Goal: Task Accomplishment & Management: Use online tool/utility

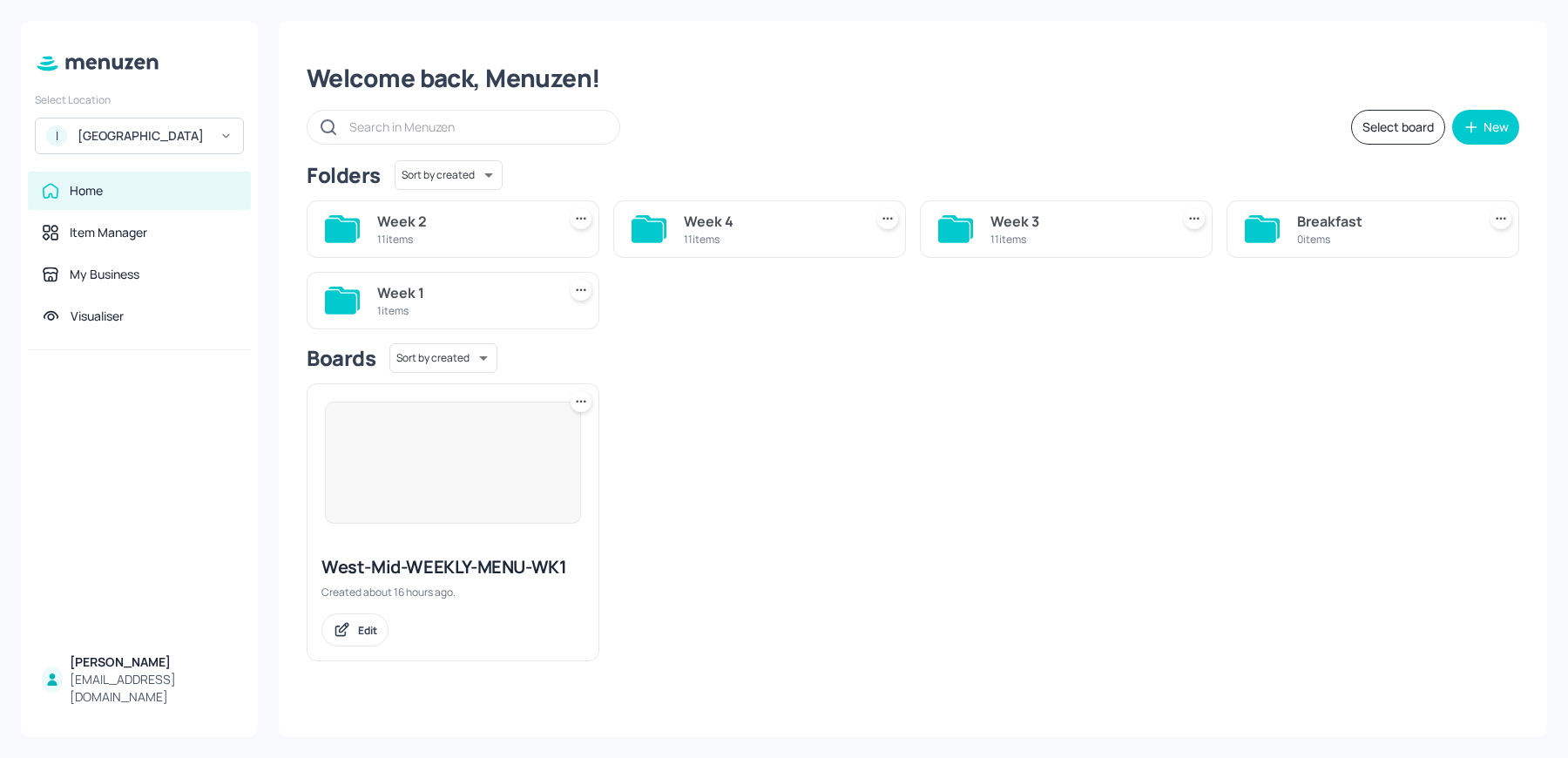
click at [718, 237] on div "11 items" at bounding box center [770, 239] width 173 height 15
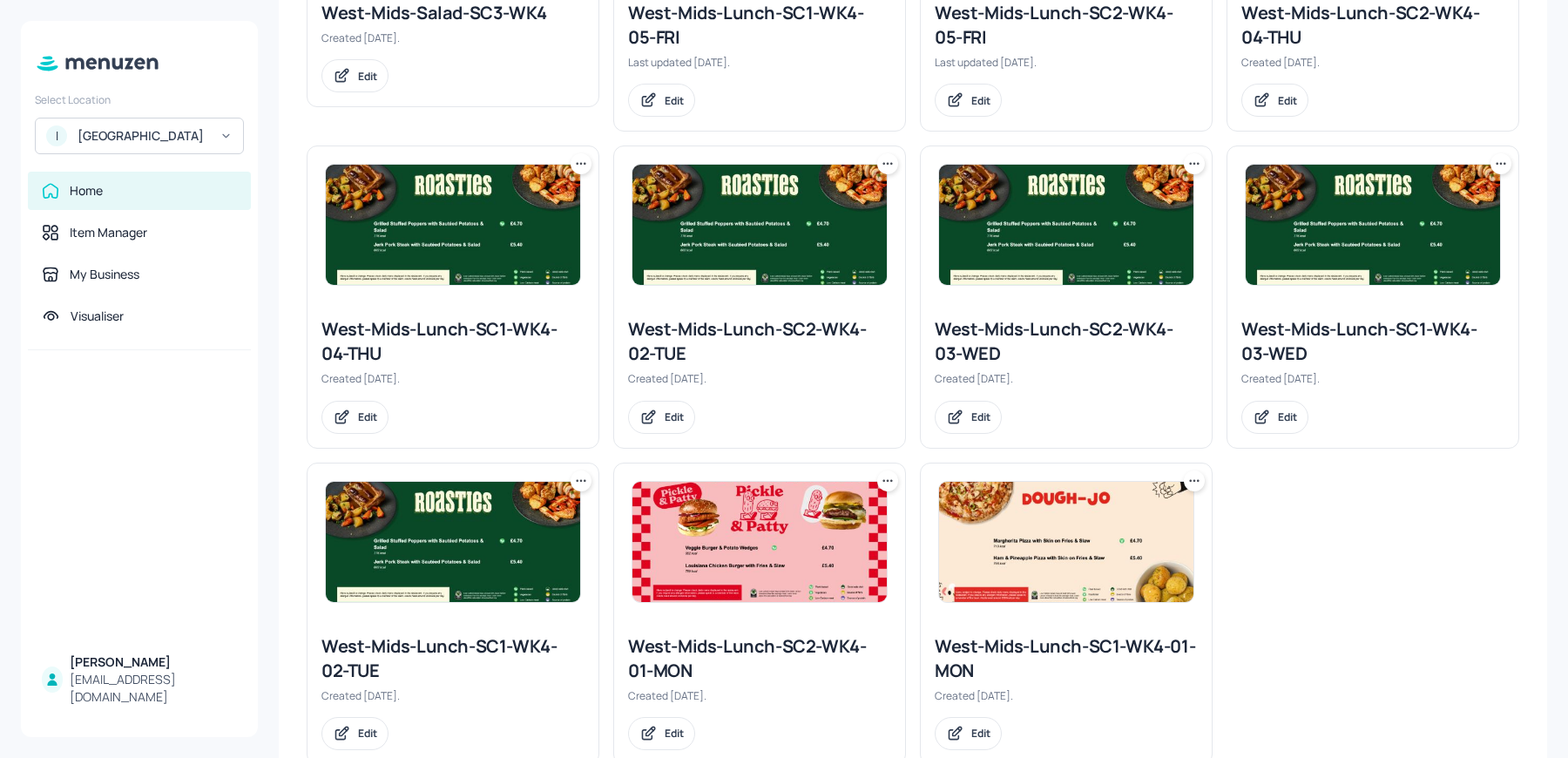
scroll to position [658, 0]
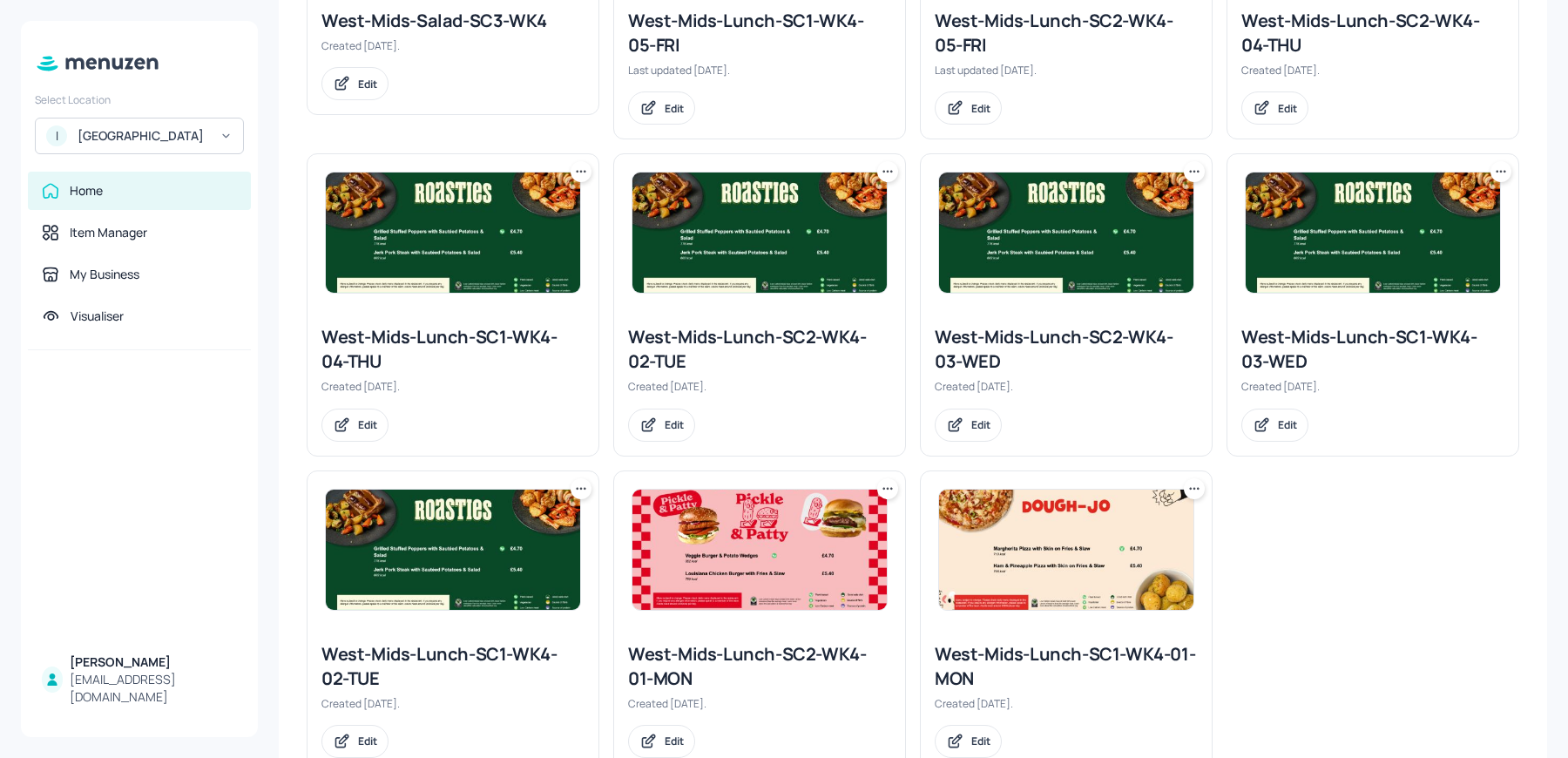
click at [441, 564] on img at bounding box center [452, 549] width 255 height 120
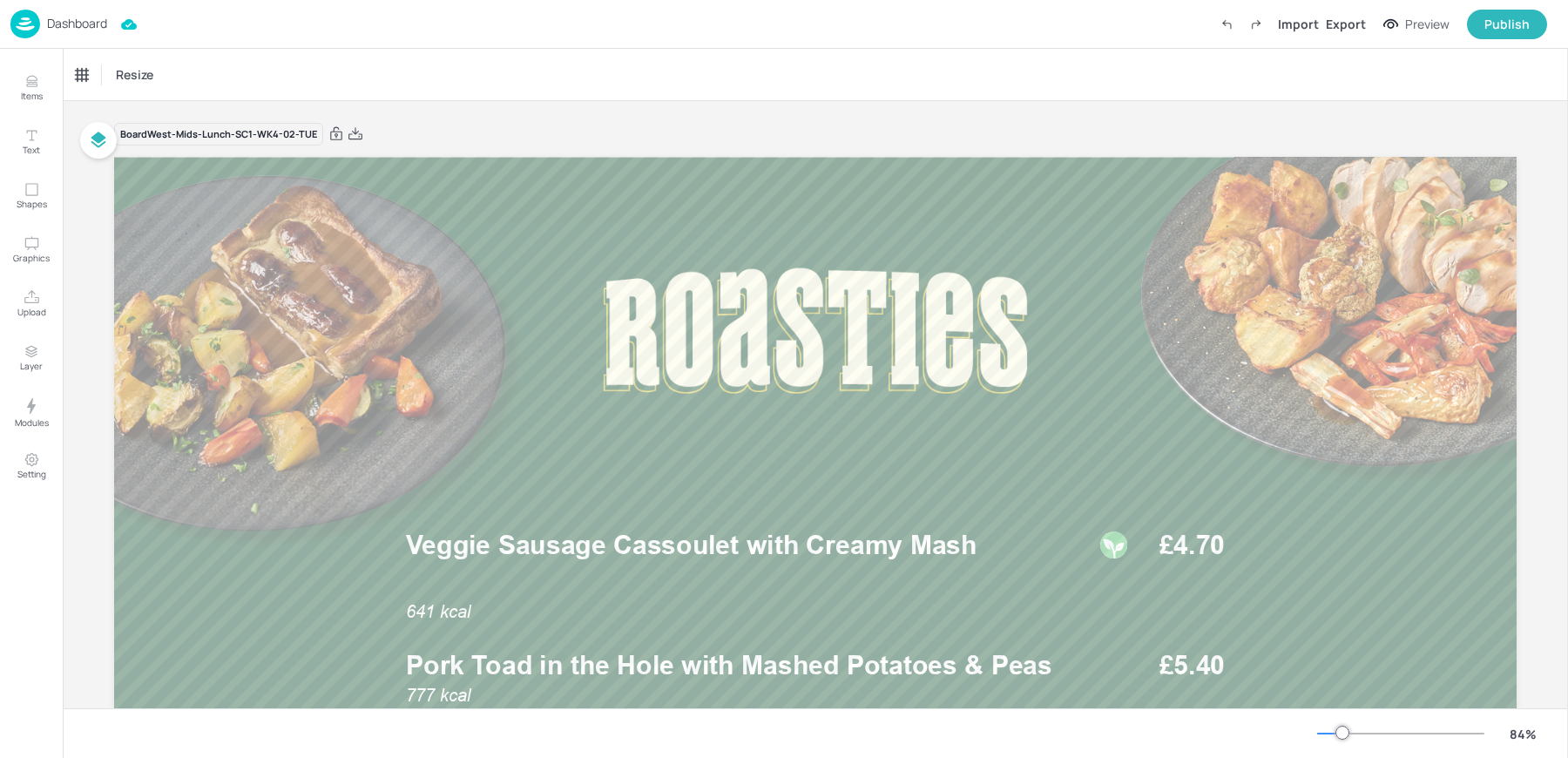
click at [53, 21] on p "Dashboard" at bounding box center [77, 23] width 60 height 12
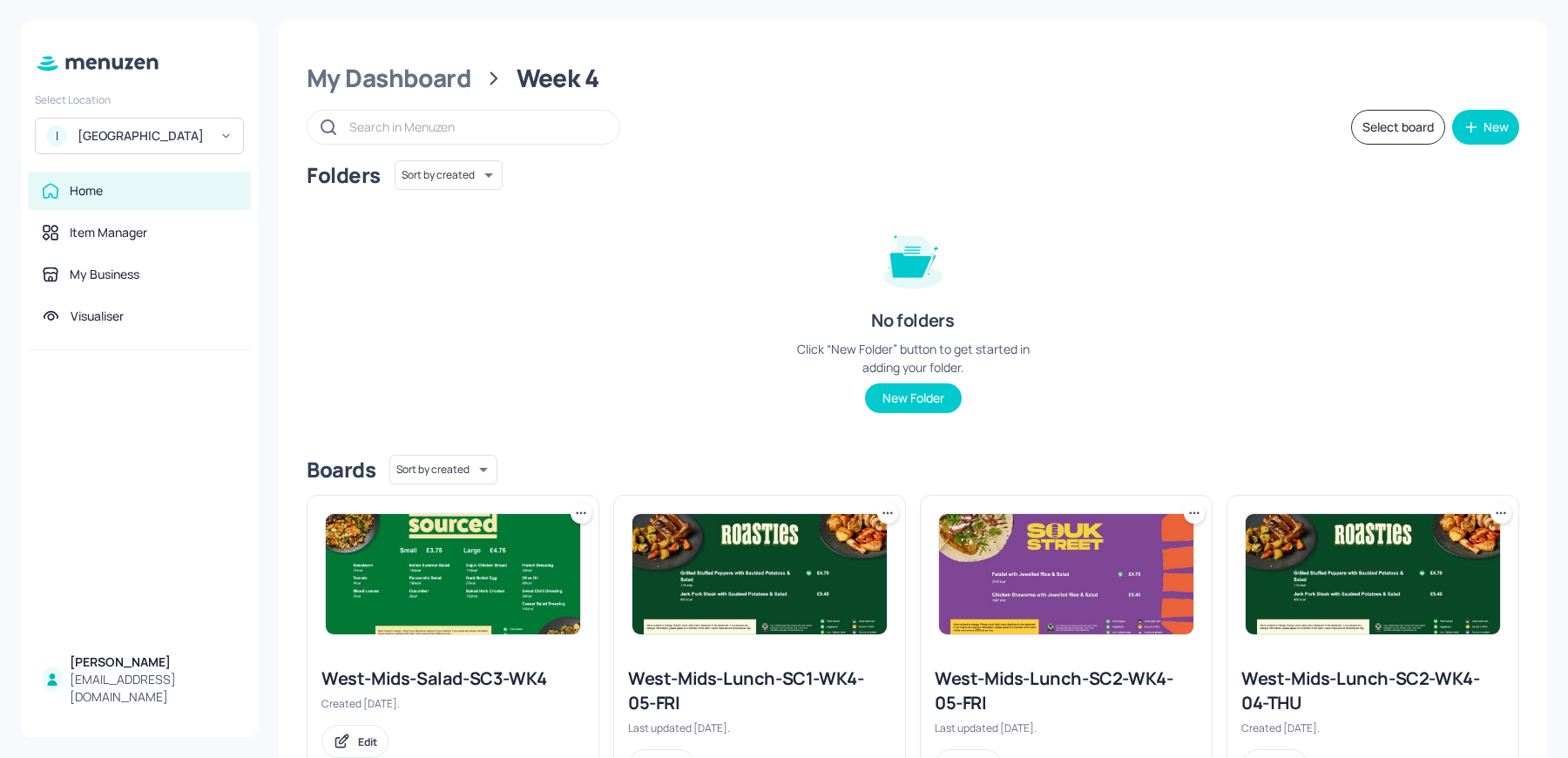
scroll to position [710, 0]
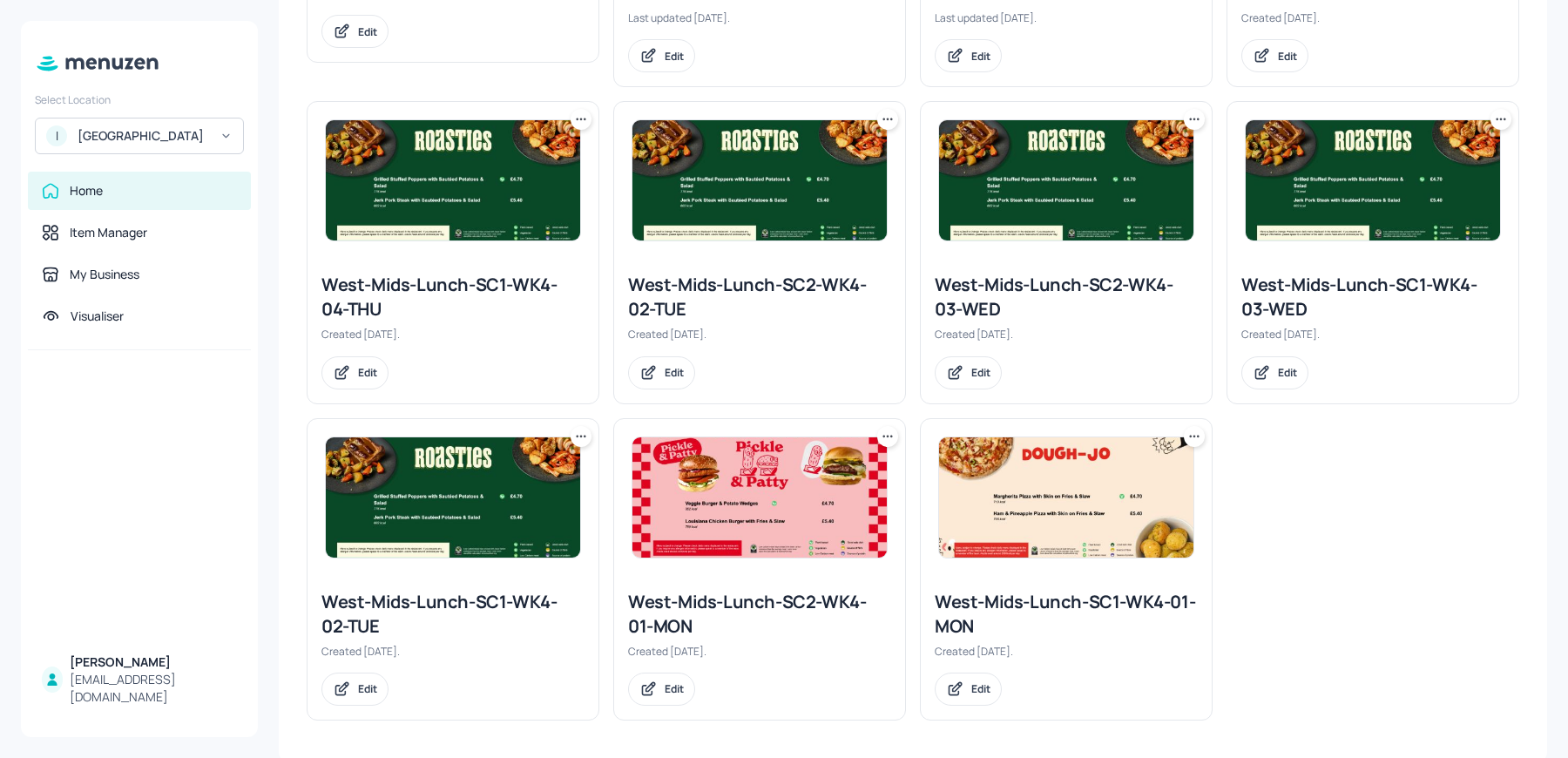
click at [669, 290] on div "West-Mids-Lunch-SC2-WK4-02-TUE" at bounding box center [760, 297] width 263 height 49
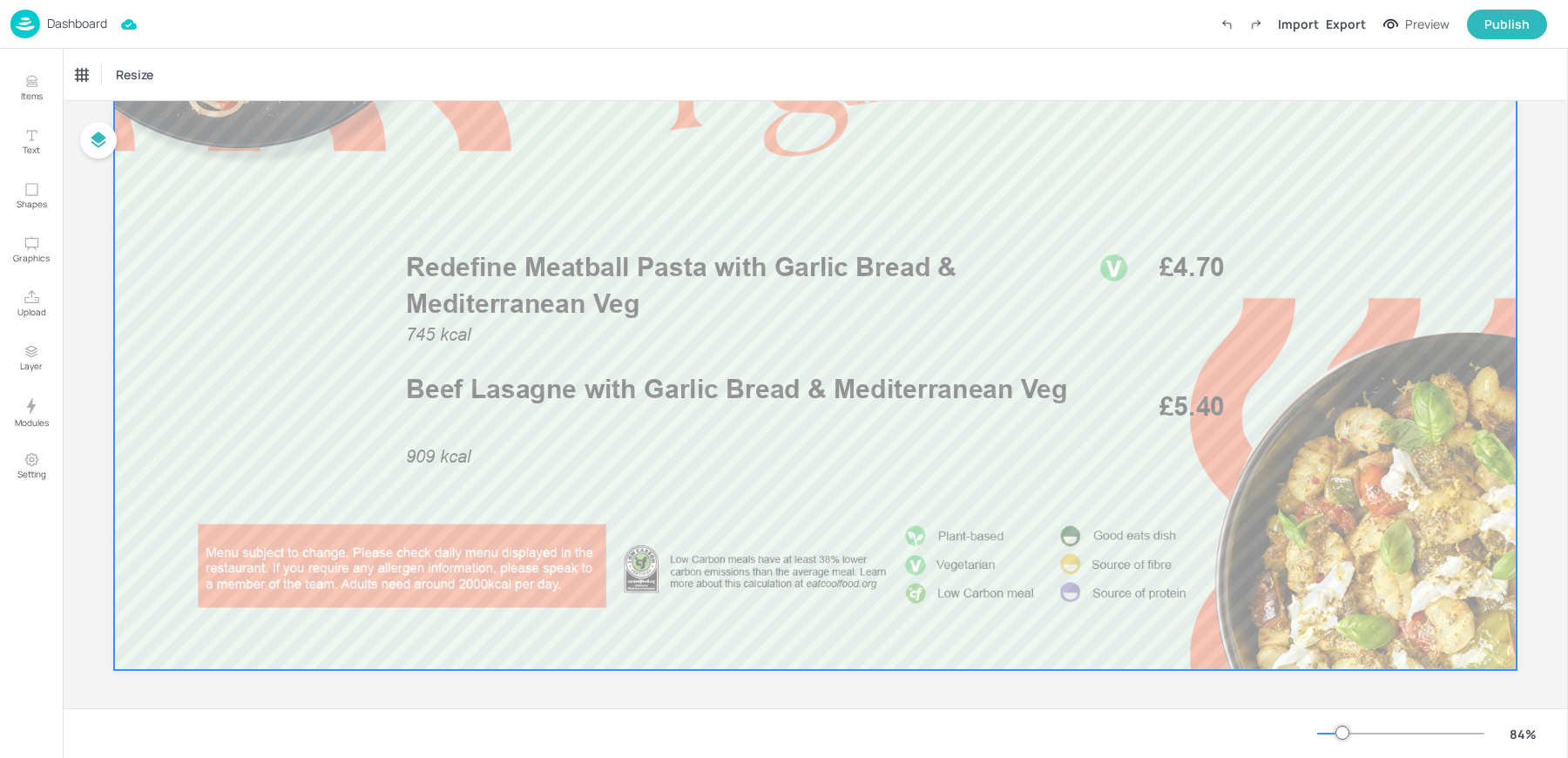
scroll to position [280, 0]
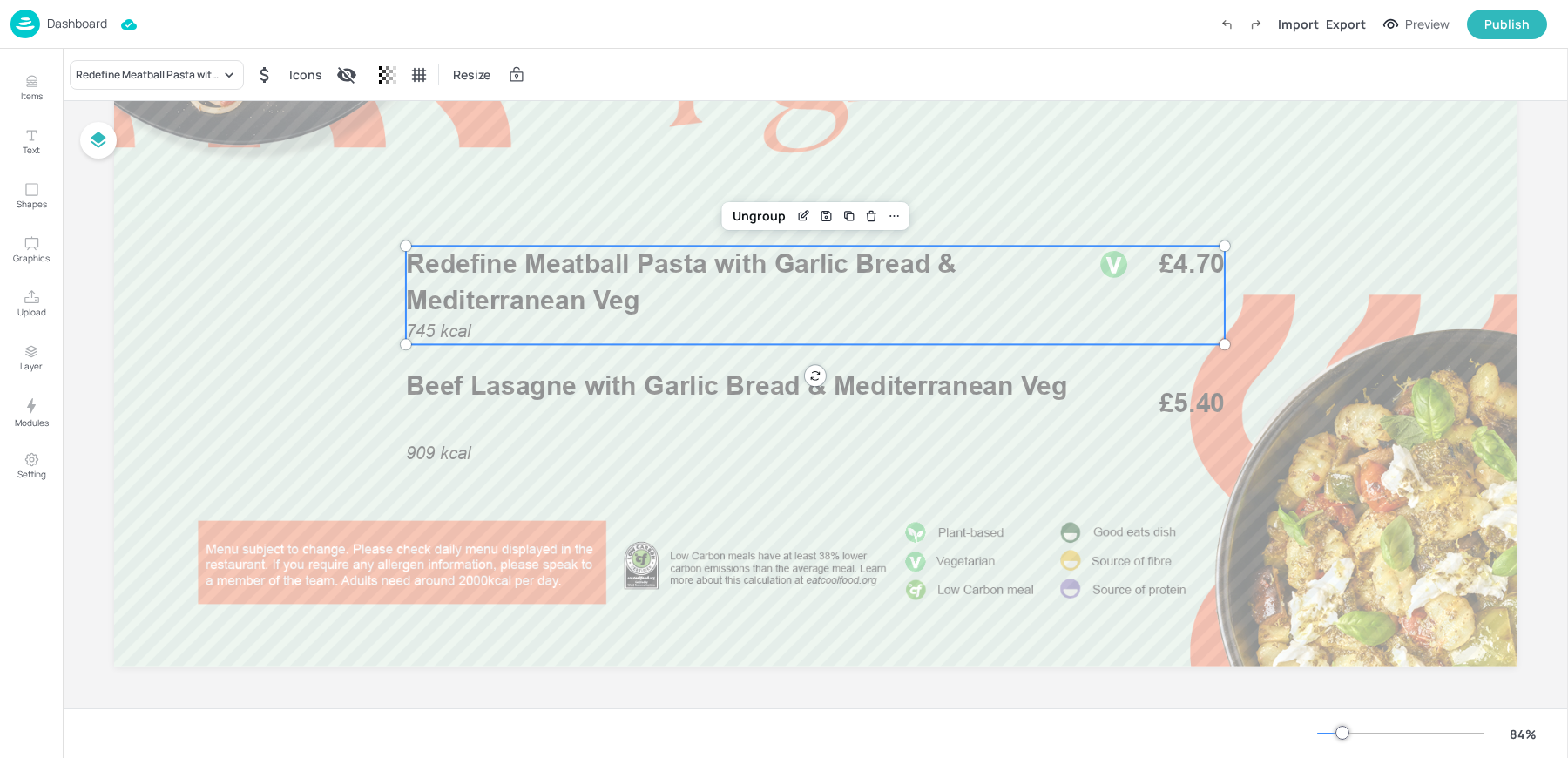
click at [560, 281] on p "Redefine Meatball Pasta with Garlic Bread & Mediterranean Veg" at bounding box center [738, 283] width 664 height 74
click at [103, 68] on div "Redefine Meatball Pasta with Garlic Bread & Mediterranean Veg" at bounding box center [148, 75] width 145 height 16
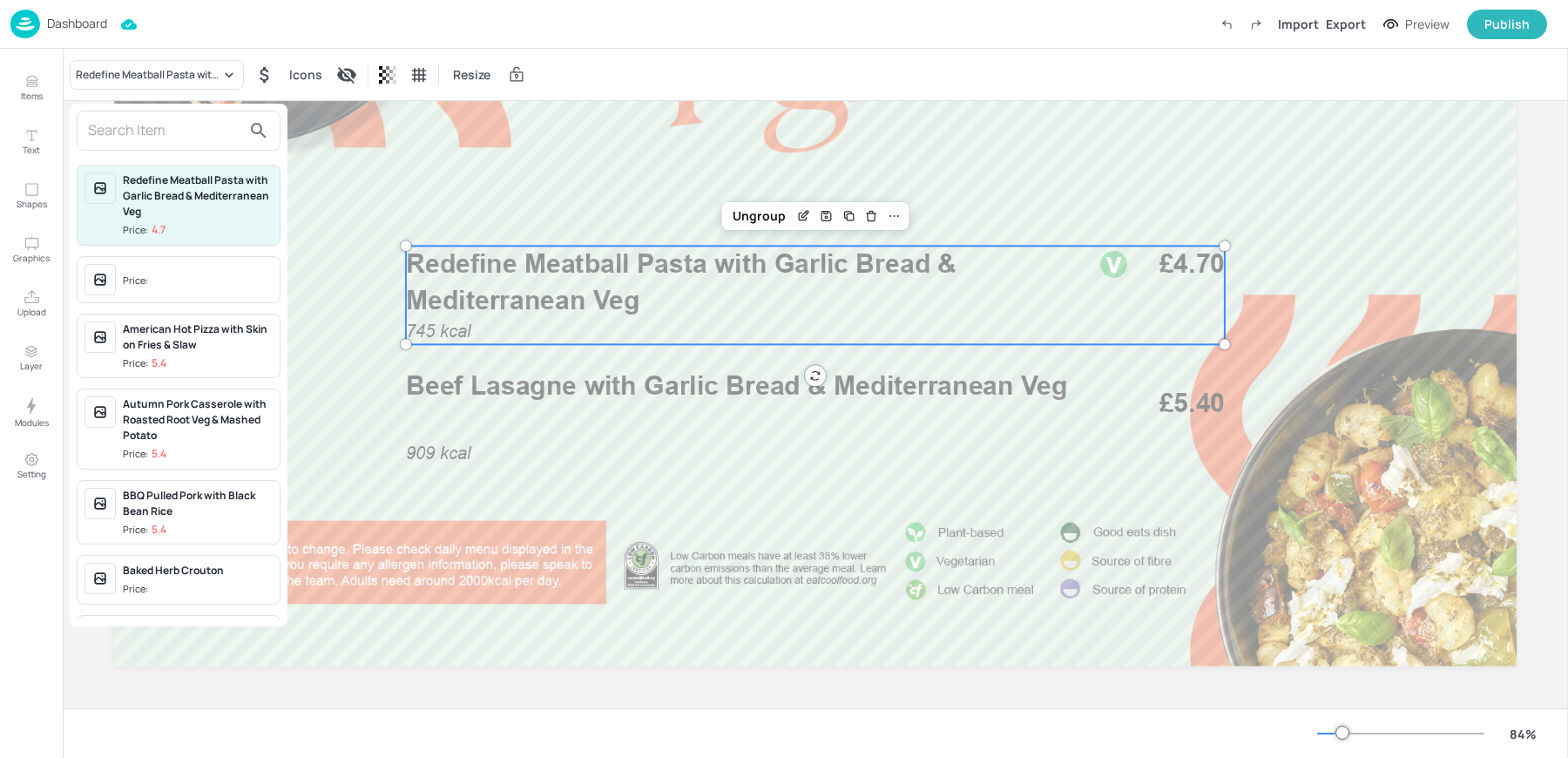
click at [116, 137] on input "text" at bounding box center [165, 131] width 154 height 28
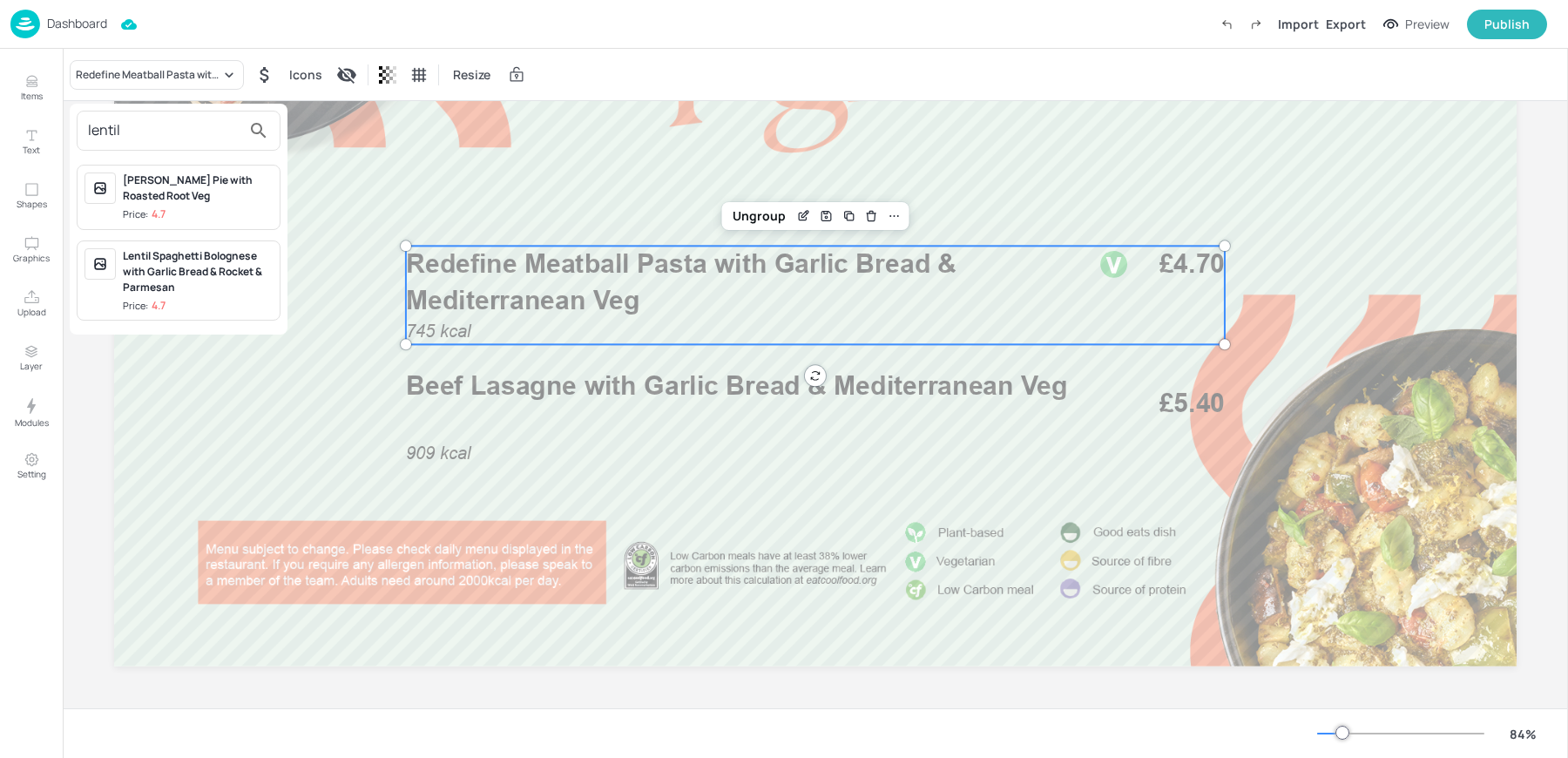
type input "lentil"
click at [22, 79] on div at bounding box center [784, 379] width 1568 height 758
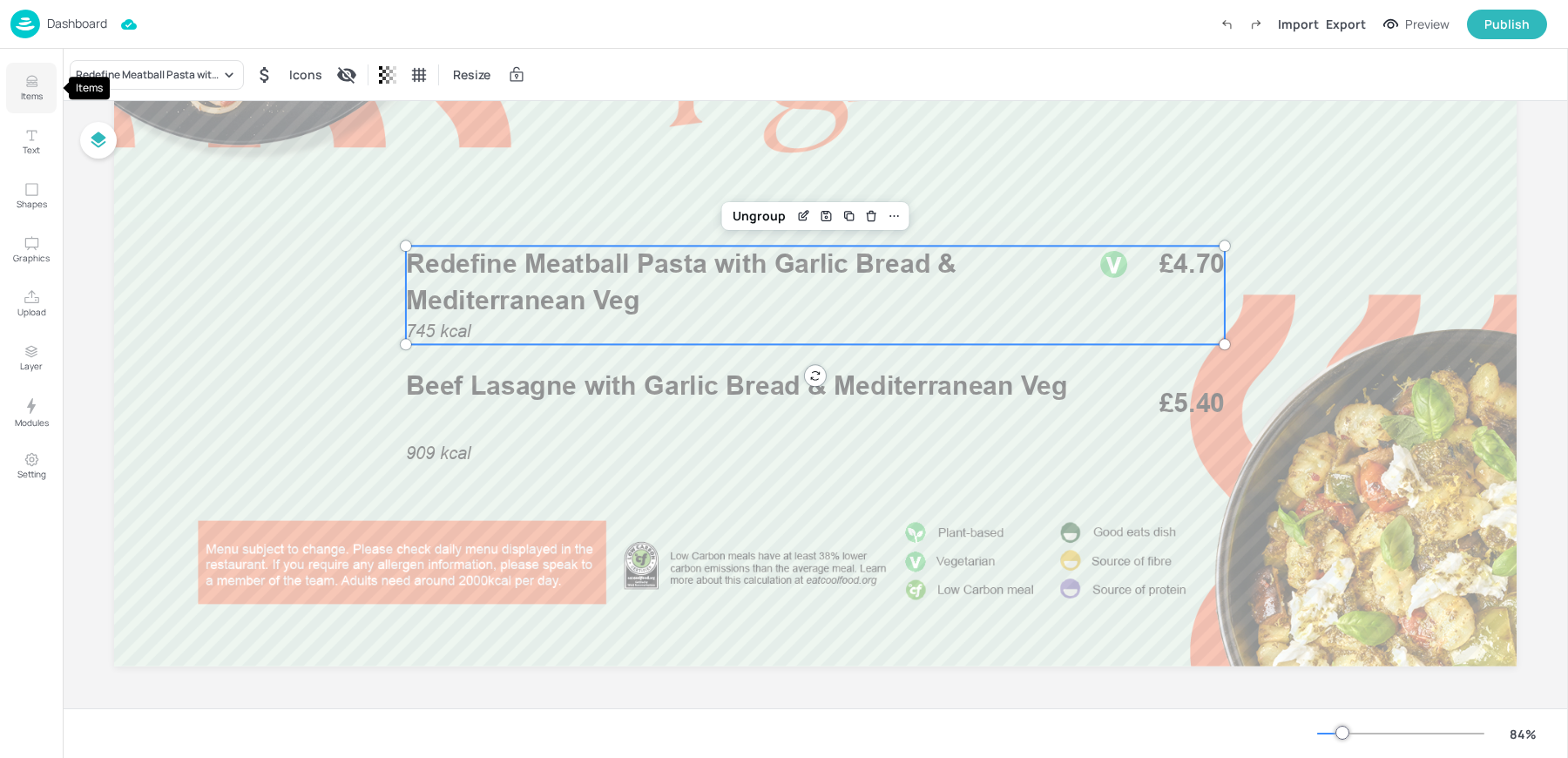
click at [46, 91] on button "Items" at bounding box center [31, 88] width 51 height 51
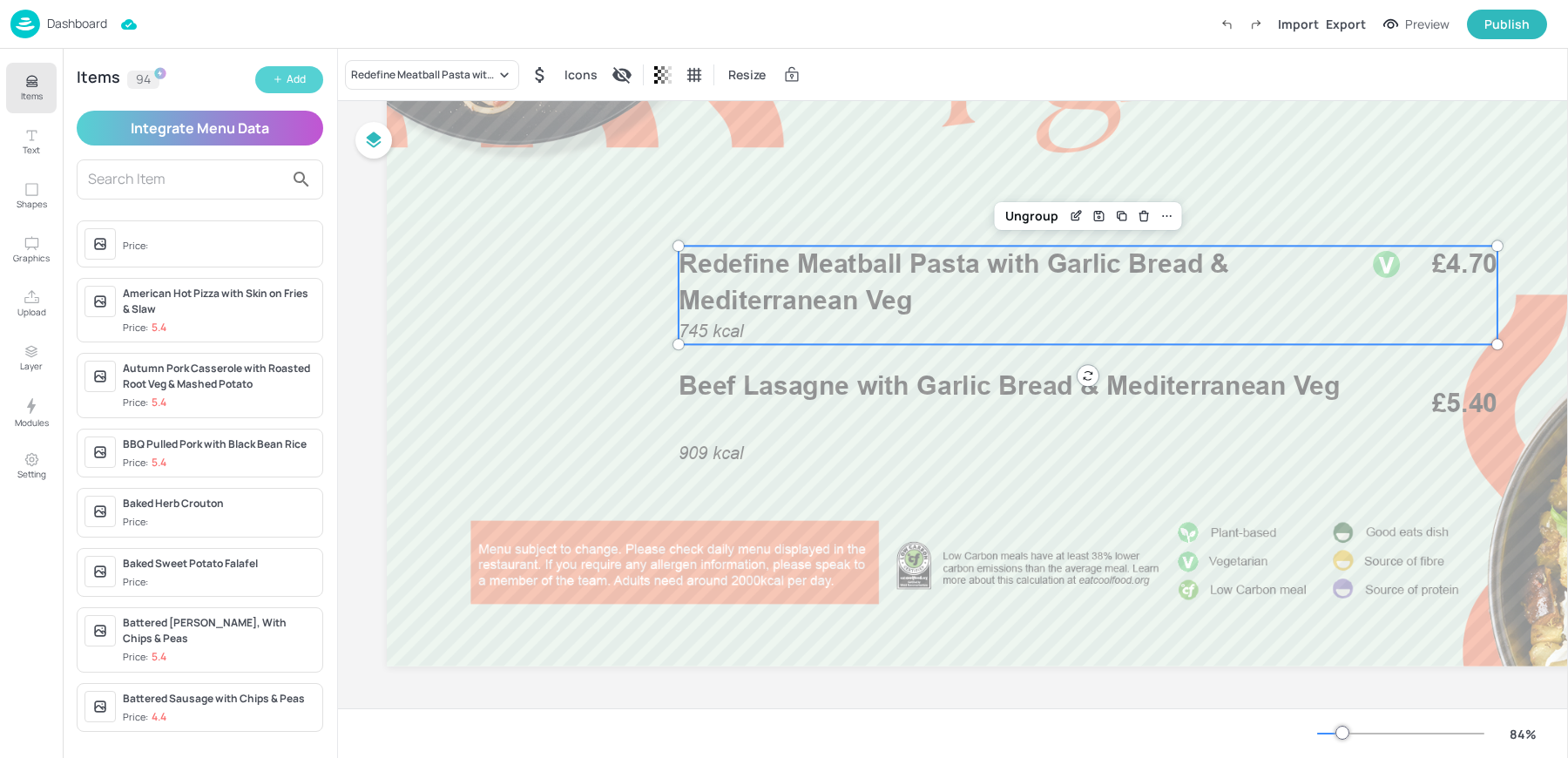
click at [299, 87] on div "Add" at bounding box center [295, 80] width 19 height 17
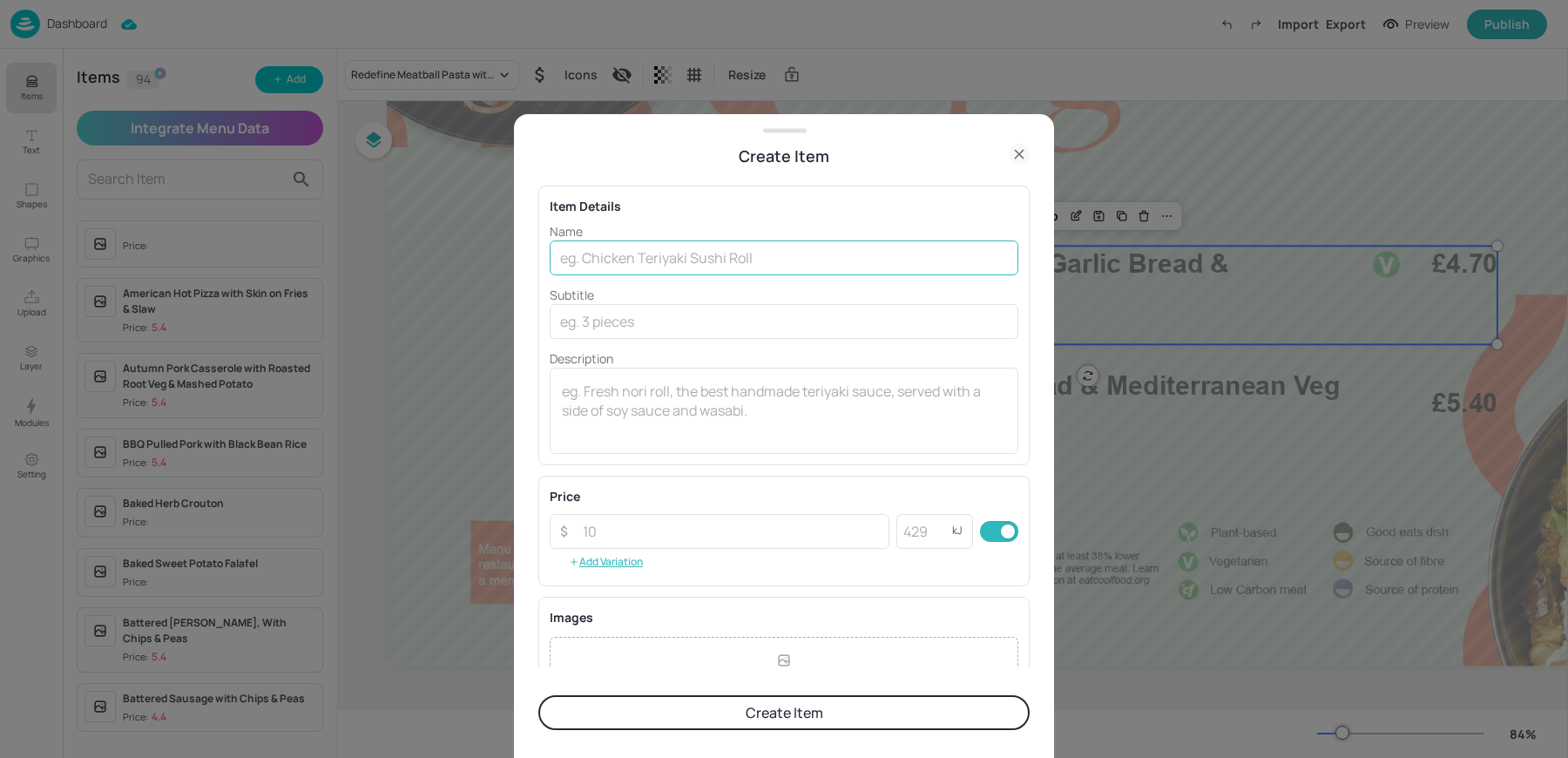
click at [664, 266] on input "text" at bounding box center [784, 258] width 468 height 35
paste input "Lentil Spaghetti bolognaise with sides"
click at [669, 257] on input "Lentil Spaghetti bolognaise with sides" at bounding box center [784, 258] width 468 height 35
click at [772, 257] on input "Lentil Spaghetti Bolognaise with sides" at bounding box center [784, 258] width 468 height 35
type input "Lentil Spaghetti Bolognaise with Sides"
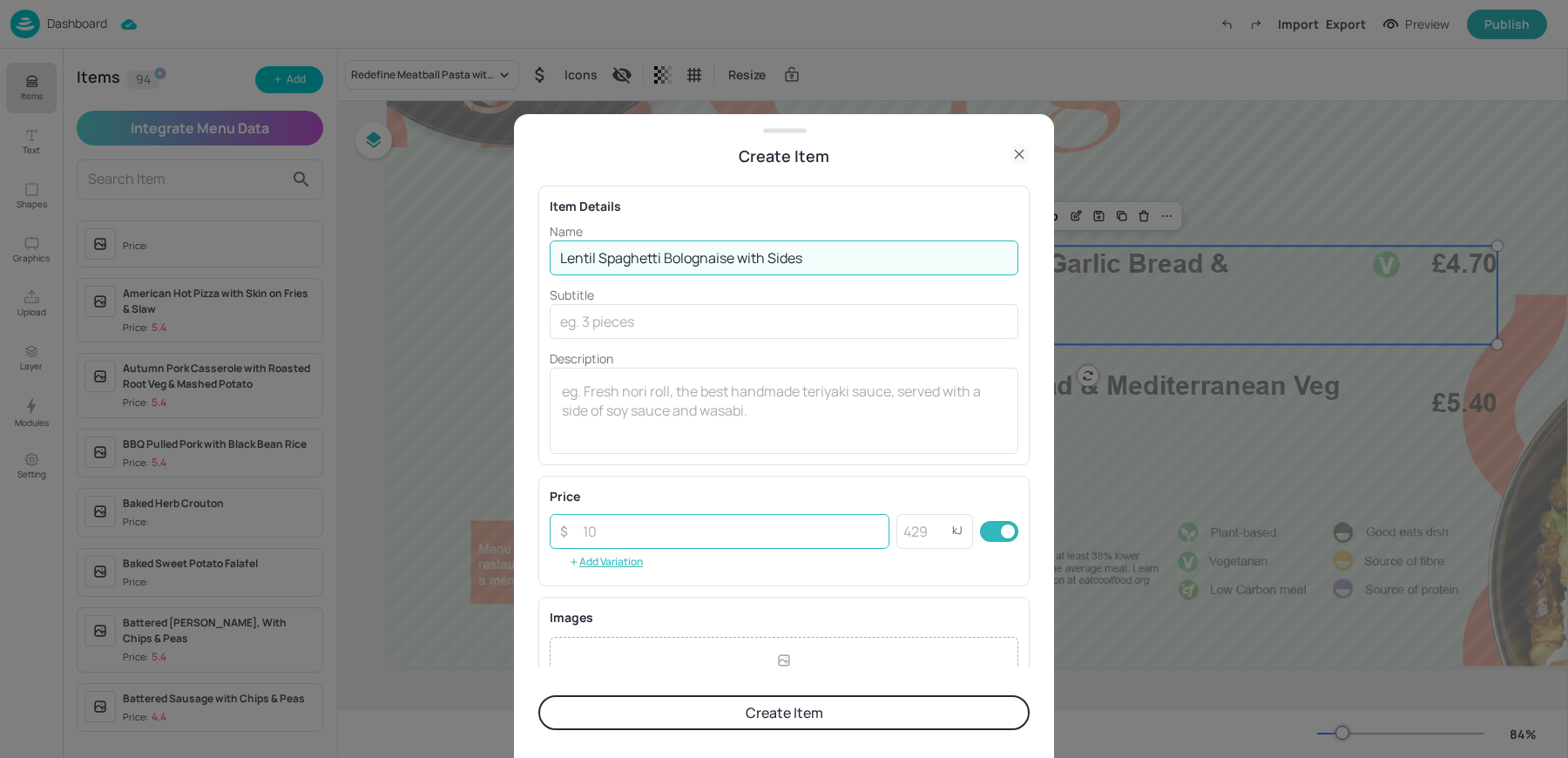
click at [615, 533] on input "number" at bounding box center [731, 531] width 317 height 35
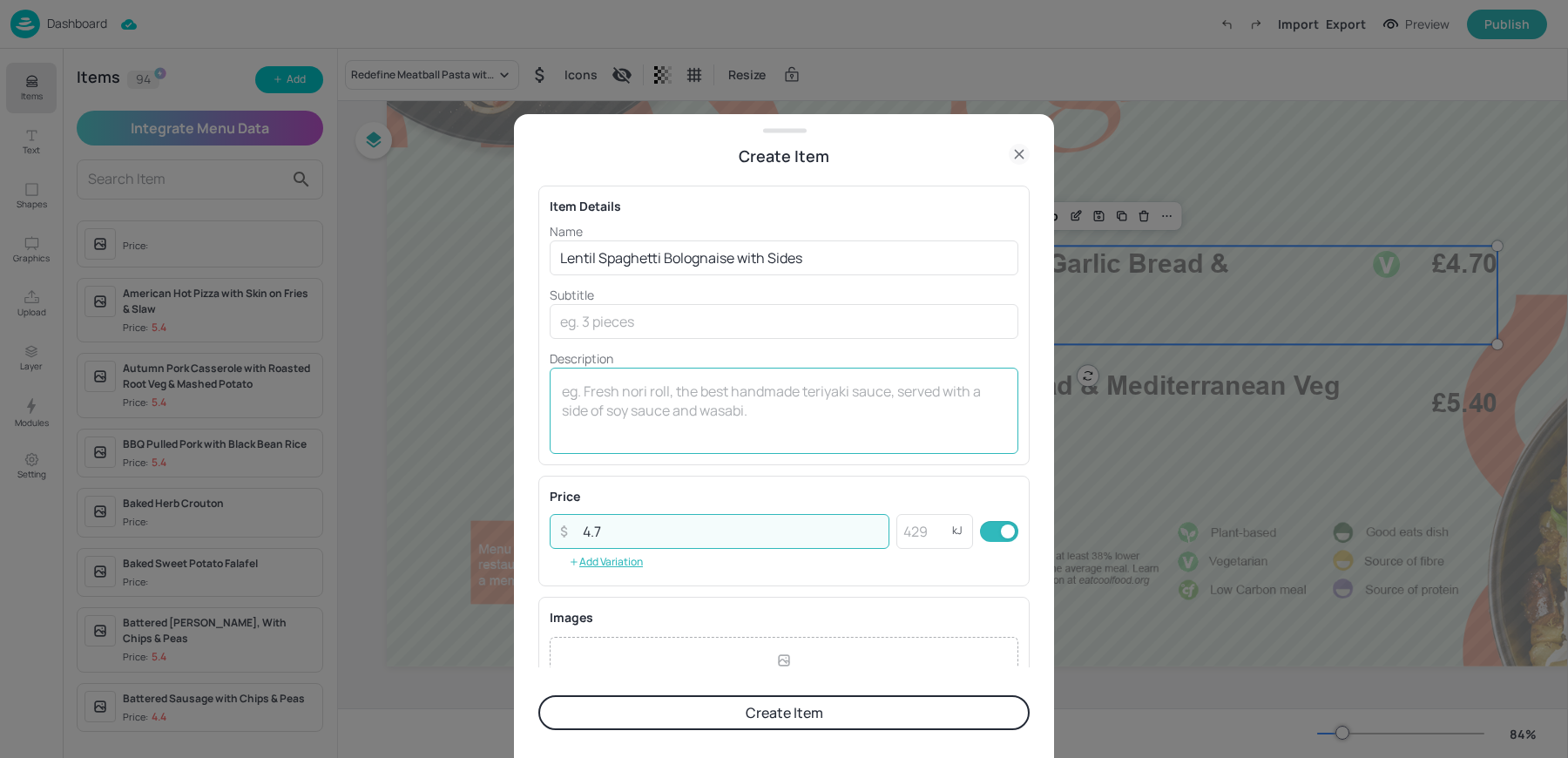
type input "4.7"
click at [619, 378] on div "x ​" at bounding box center [784, 410] width 468 height 86
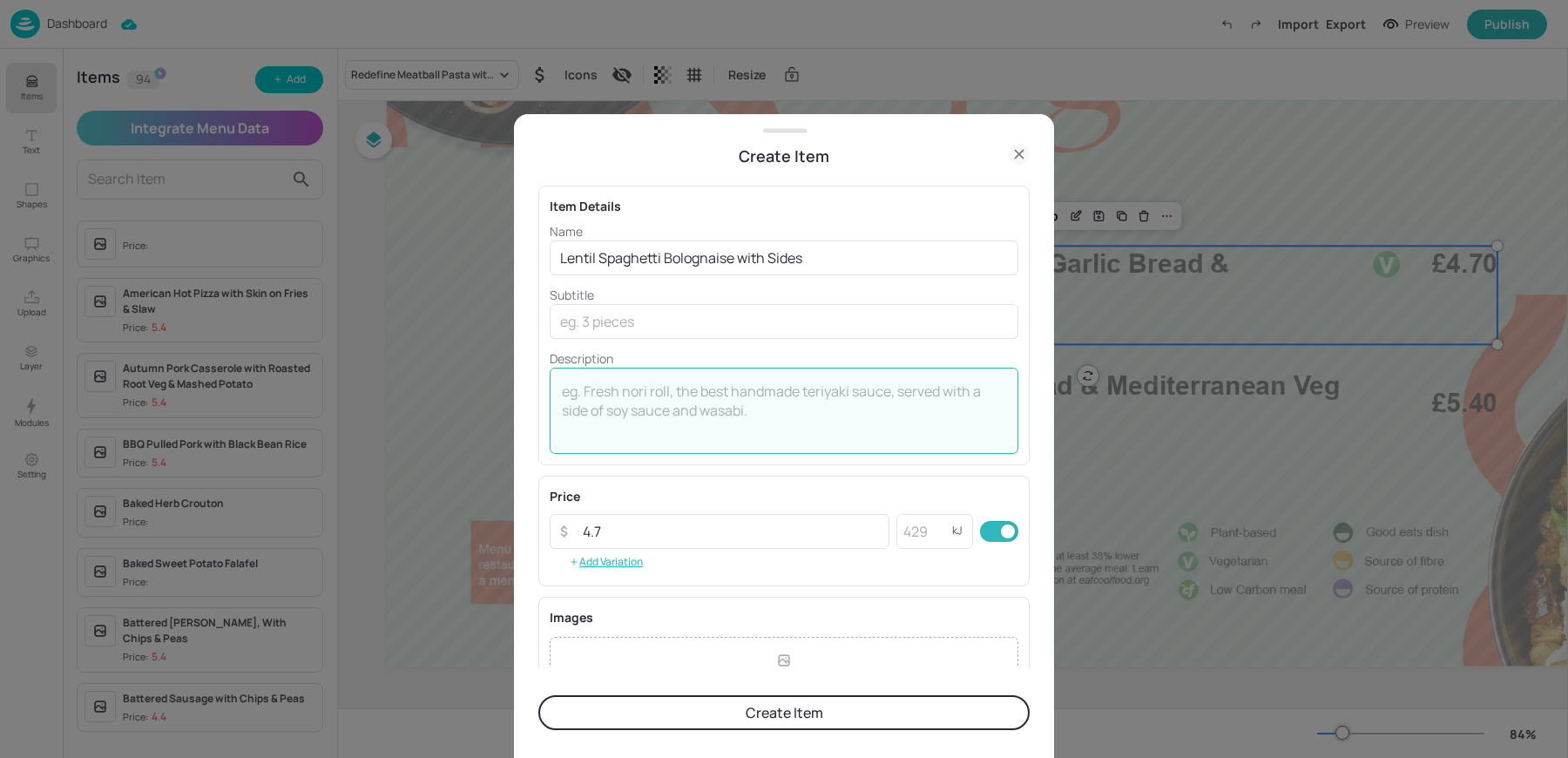
scroll to position [188, 0]
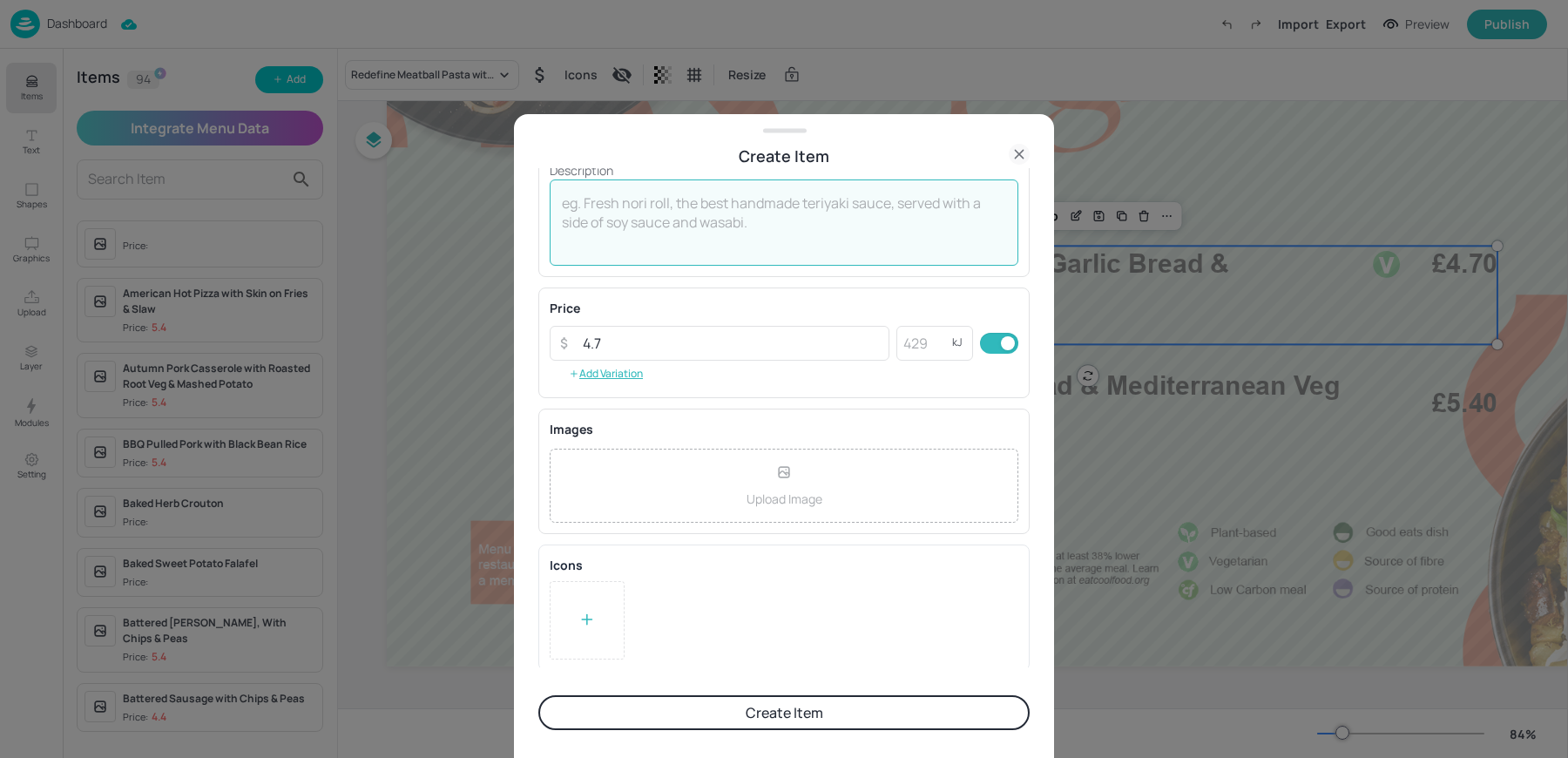
click at [566, 625] on div at bounding box center [587, 620] width 75 height 79
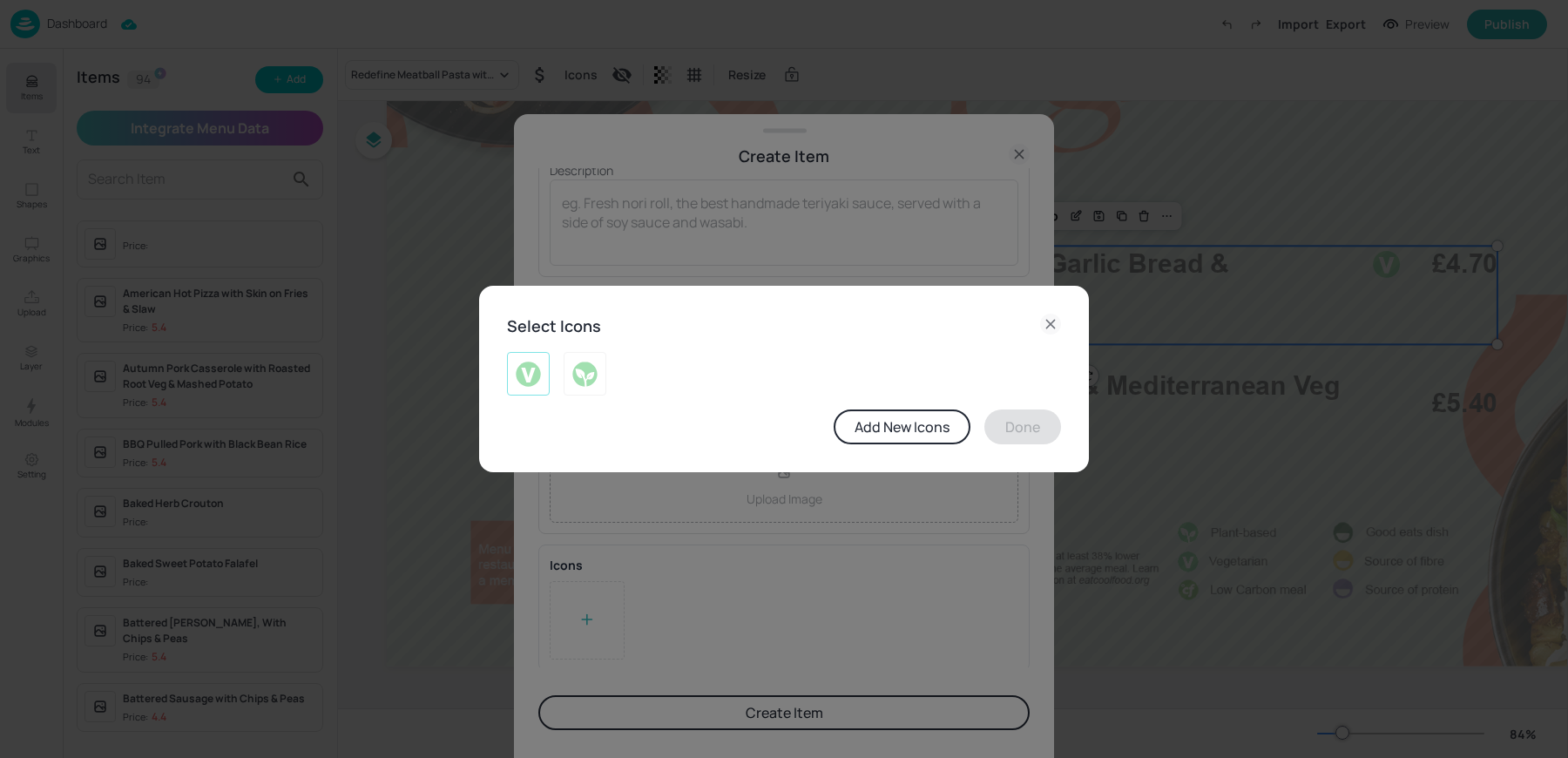
click at [507, 376] on div at bounding box center [528, 375] width 43 height 44
click at [583, 376] on img at bounding box center [584, 374] width 27 height 28
click at [537, 376] on img at bounding box center [528, 374] width 27 height 28
click at [536, 363] on img at bounding box center [528, 374] width 27 height 28
click at [589, 369] on img at bounding box center [584, 374] width 27 height 28
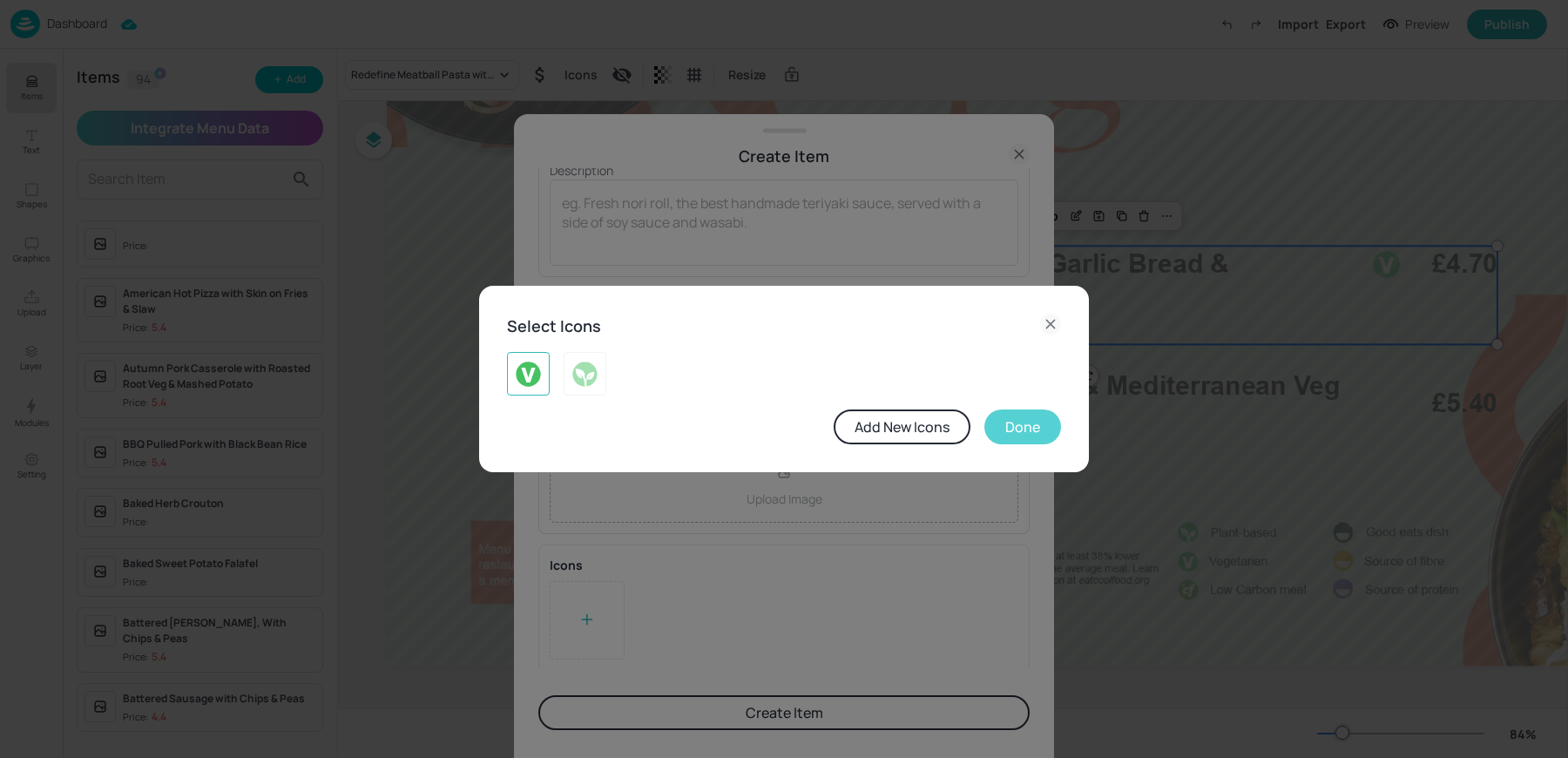
click at [1021, 437] on button "Done" at bounding box center [1022, 426] width 77 height 35
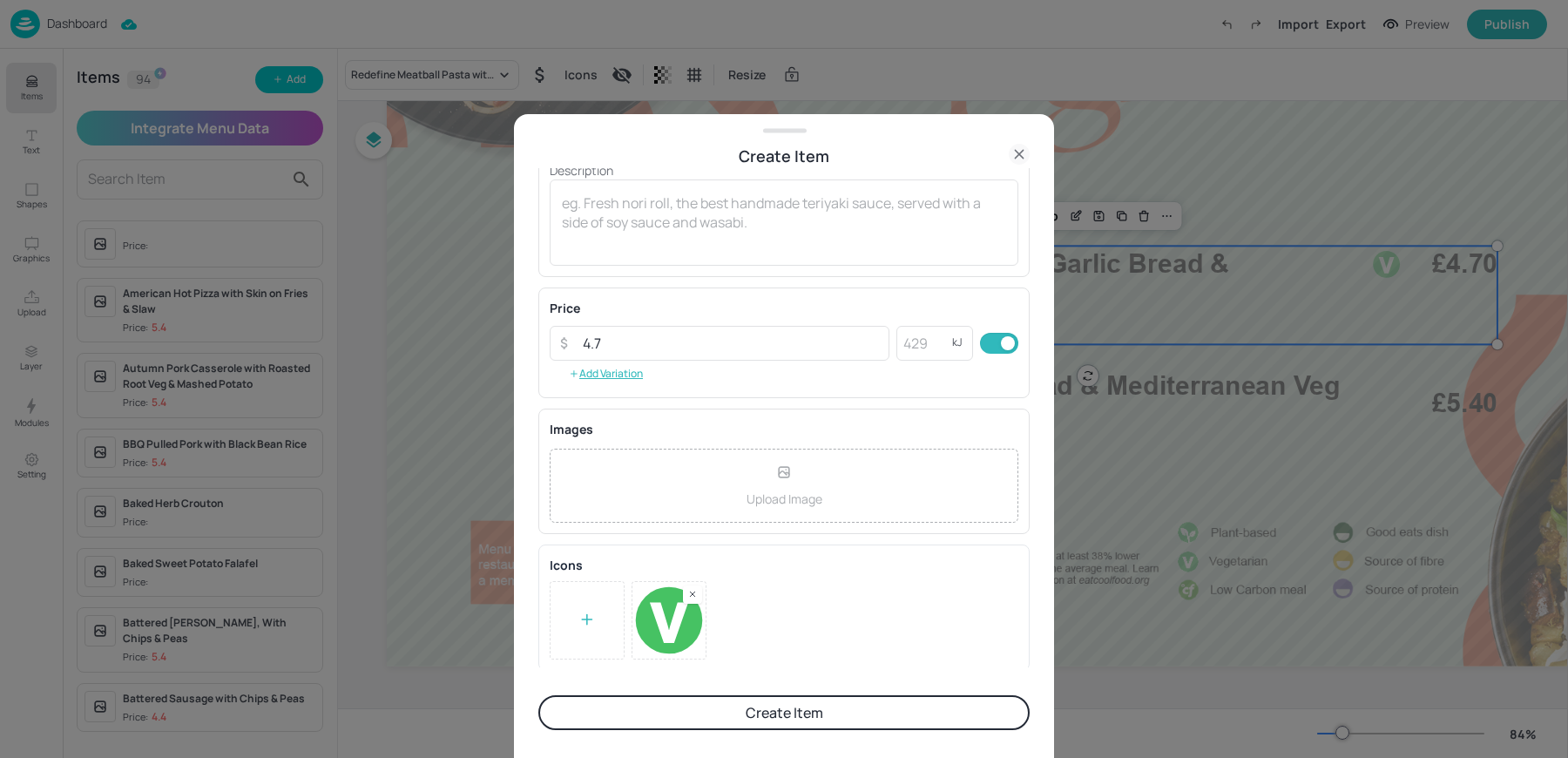
click at [774, 713] on button "Create Item" at bounding box center [784, 712] width 491 height 35
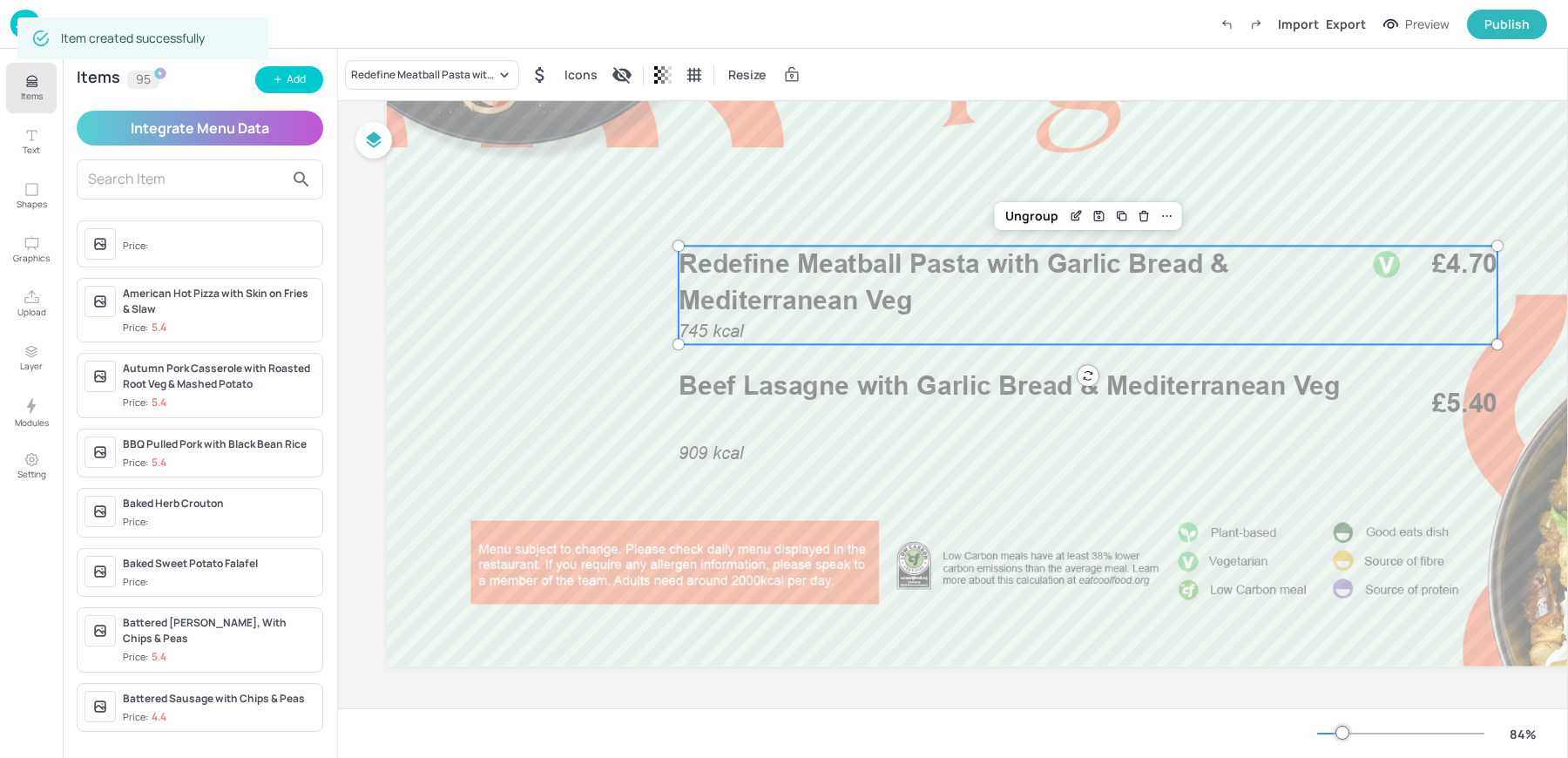
click at [383, 70] on div "Redefine Meatball Pasta with Garlic Bread & Mediterranean Veg" at bounding box center [423, 75] width 145 height 16
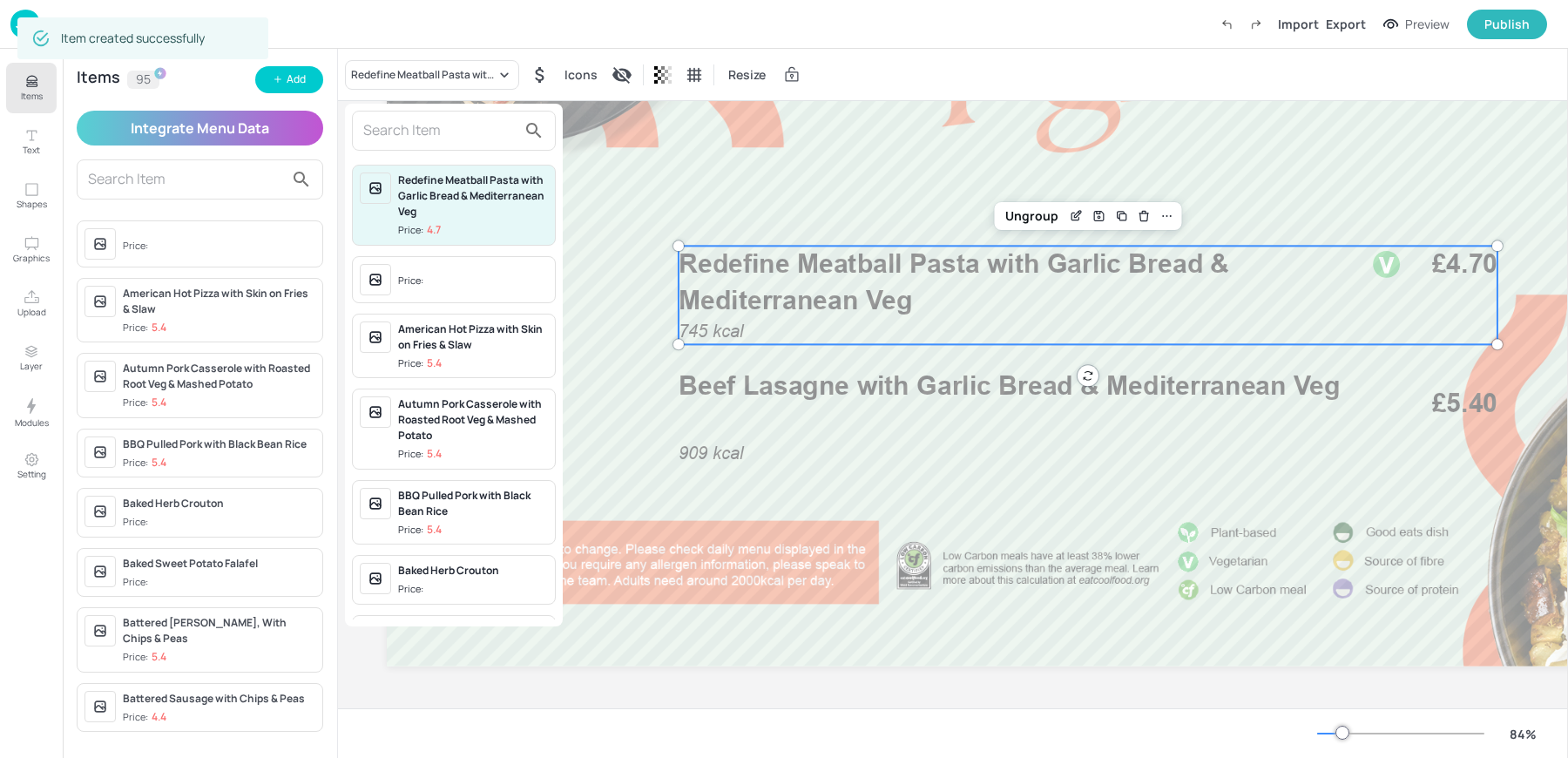
click at [389, 131] on input "text" at bounding box center [440, 131] width 154 height 28
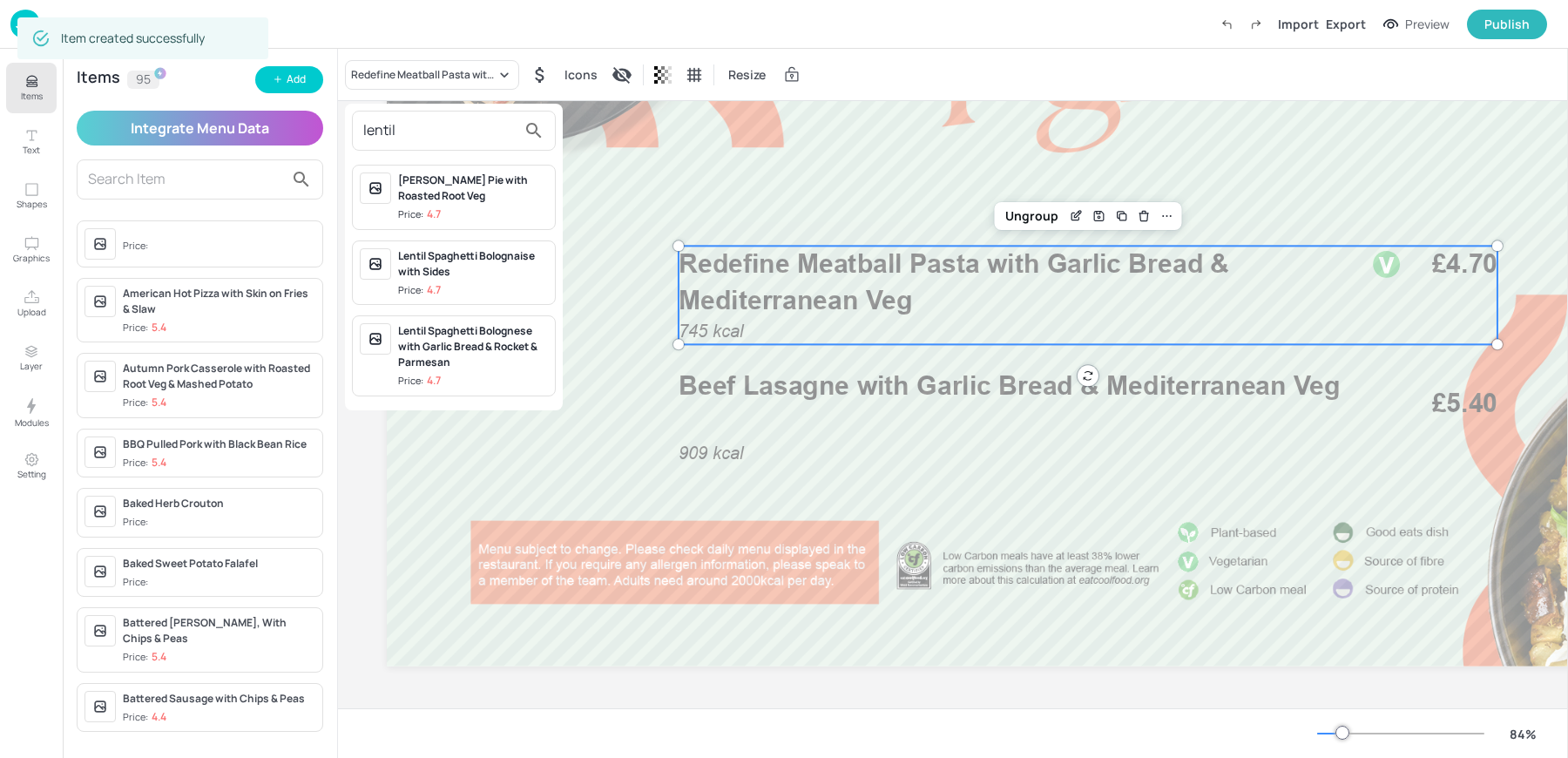
type input "lentil"
click at [484, 287] on span "Price: 4.7" at bounding box center [473, 291] width 150 height 15
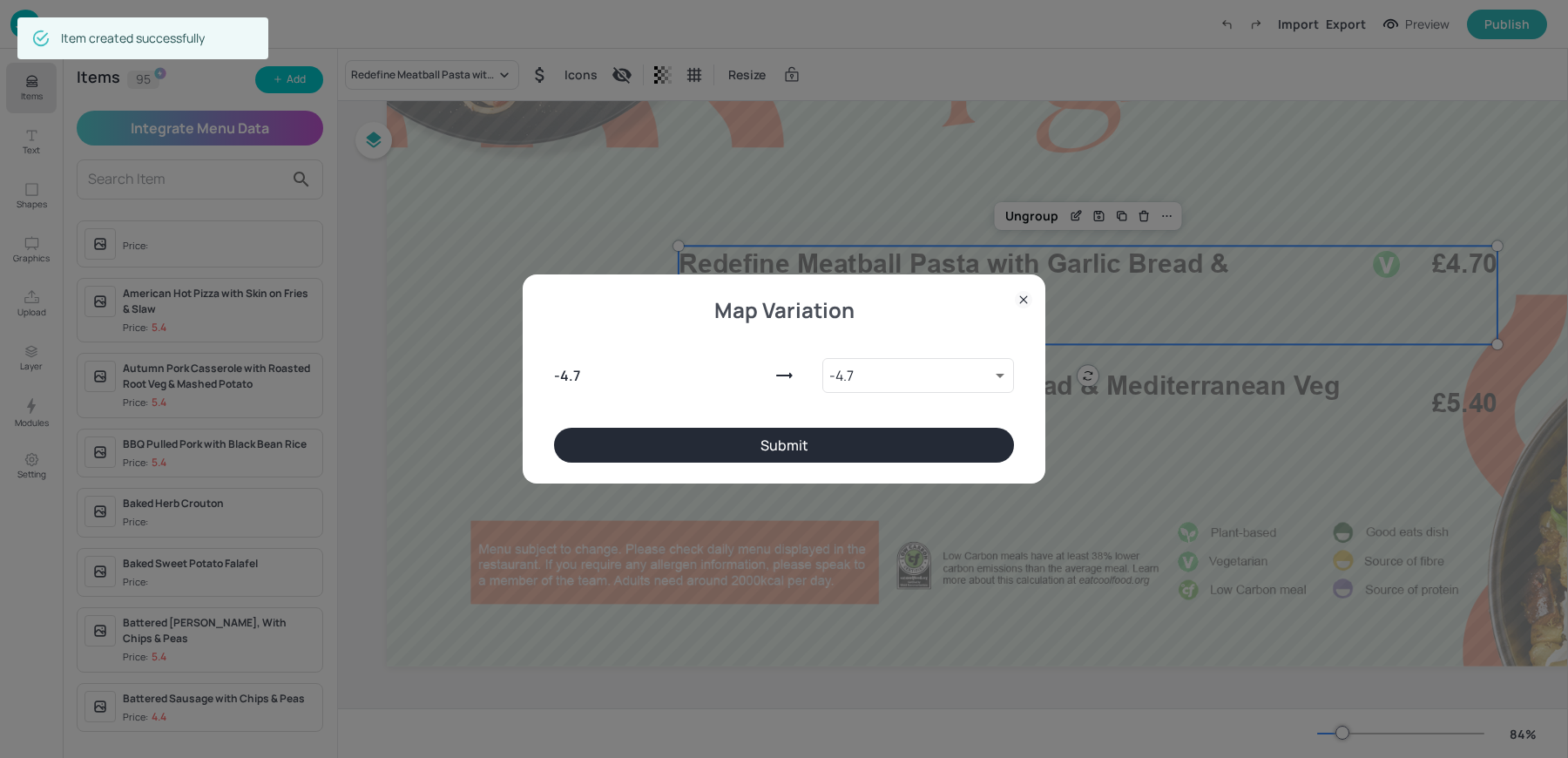
click at [832, 442] on button "Submit" at bounding box center [784, 444] width 460 height 35
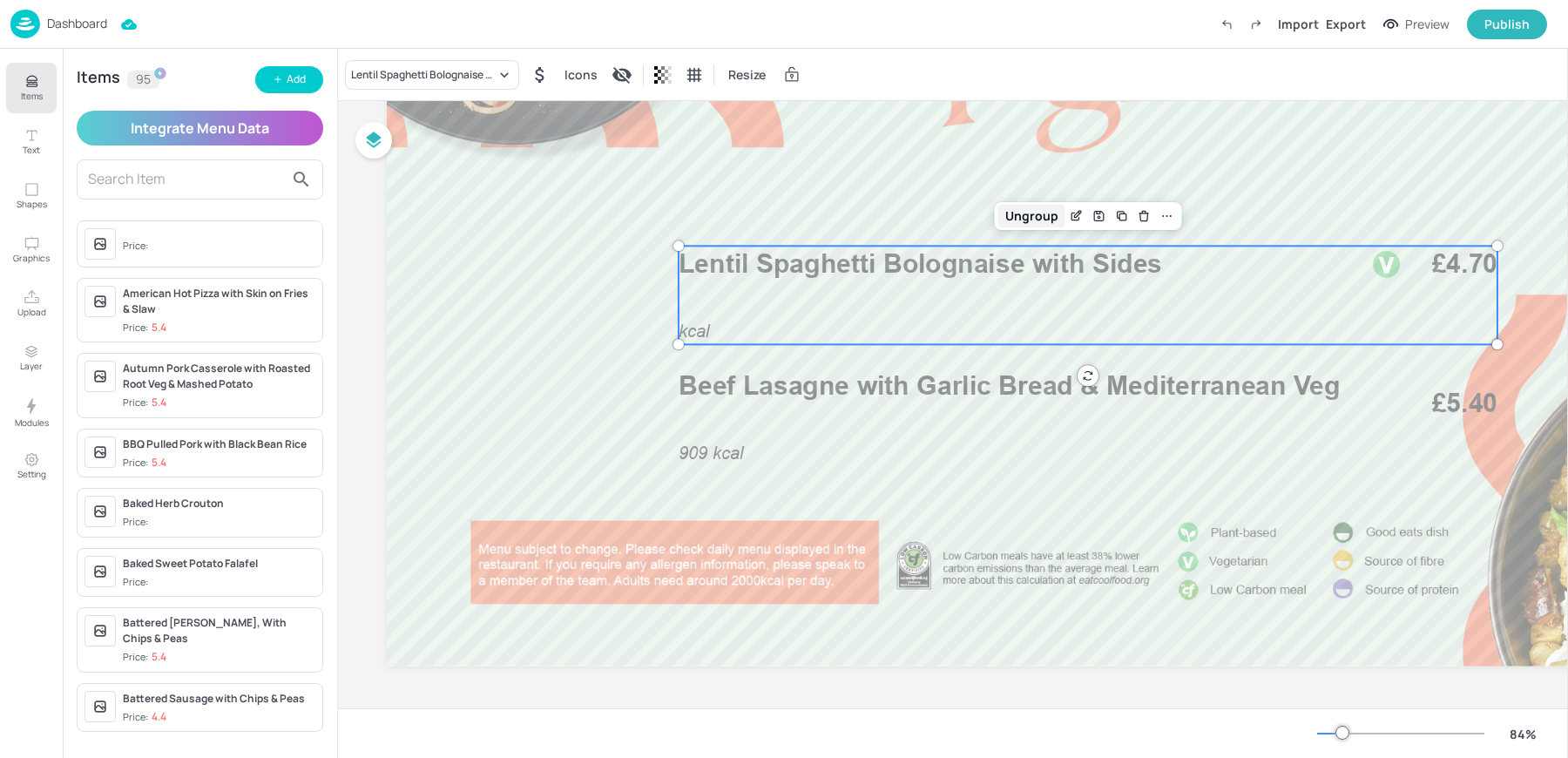
click at [1028, 222] on div "Ungroup" at bounding box center [1031, 216] width 67 height 23
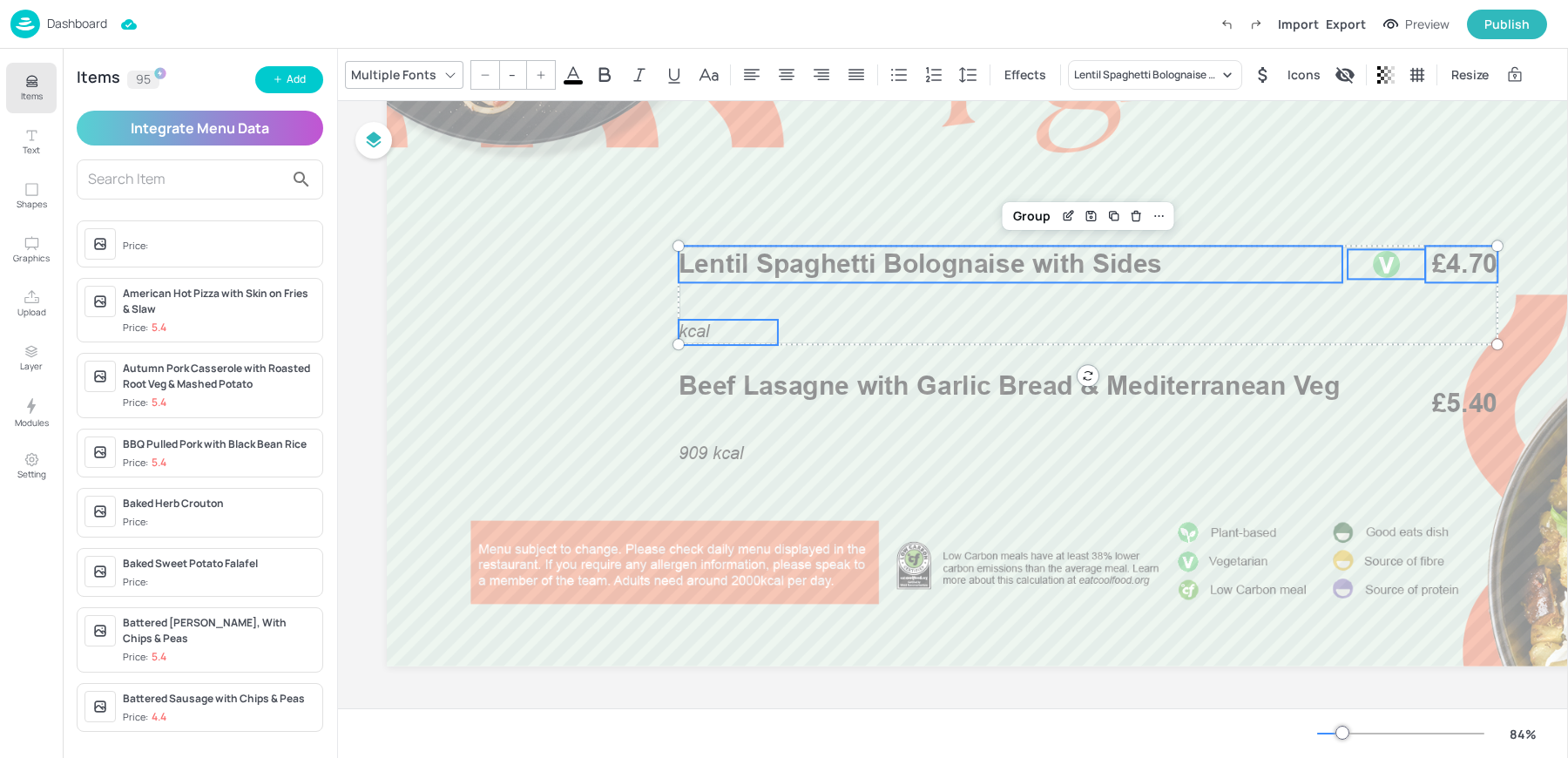
click at [1376, 264] on div at bounding box center [1386, 265] width 30 height 30
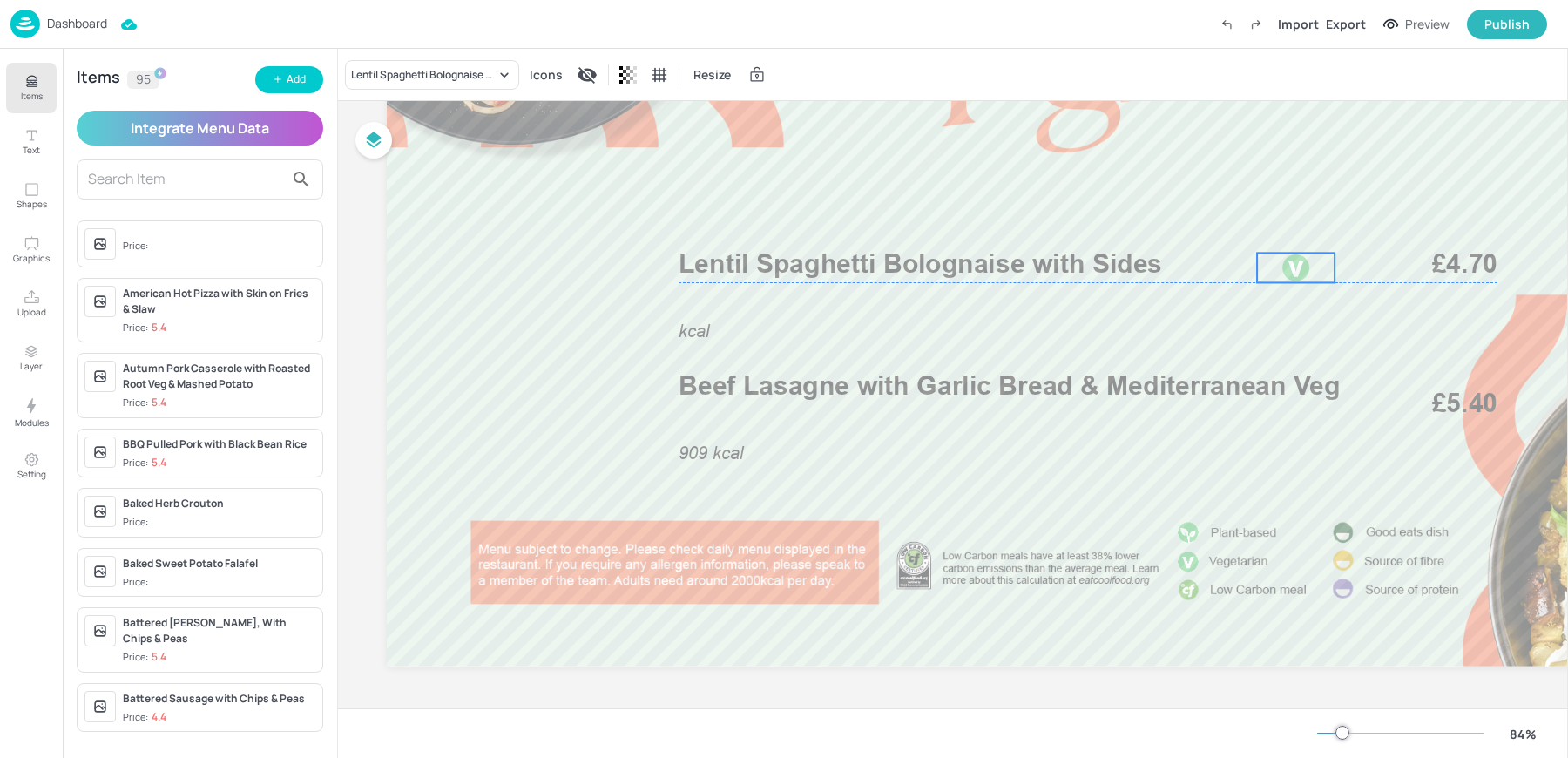
drag, startPoint x: 1376, startPoint y: 264, endPoint x: 1287, endPoint y: 265, distance: 89.0
click at [1287, 265] on div at bounding box center [1297, 268] width 30 height 30
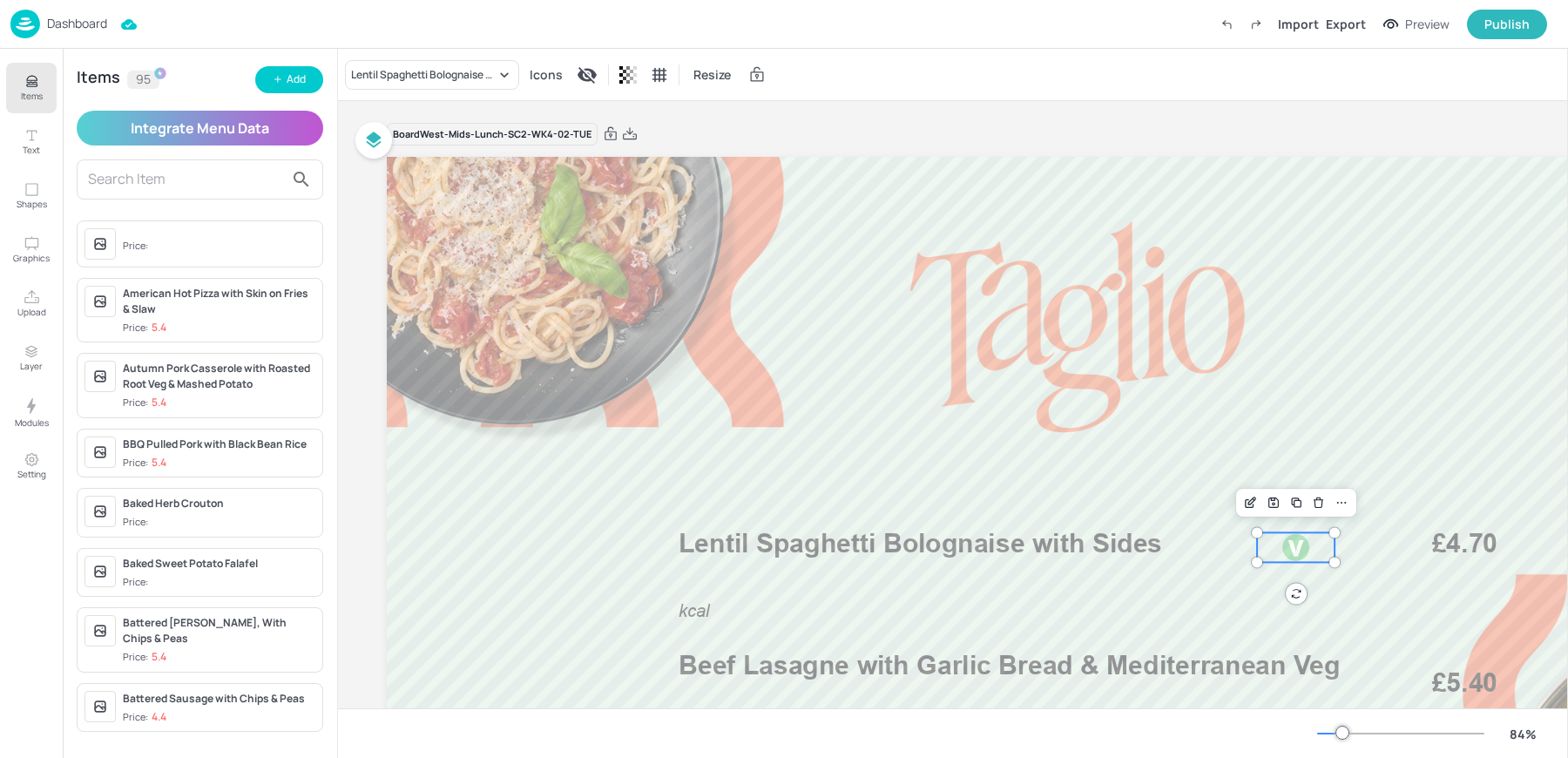
click at [717, 127] on div "Board West-Mids-Lunch-SC2-WK4-02-TUE" at bounding box center [1087, 134] width 1402 height 24
click at [1308, 540] on div at bounding box center [1297, 540] width 30 height 30
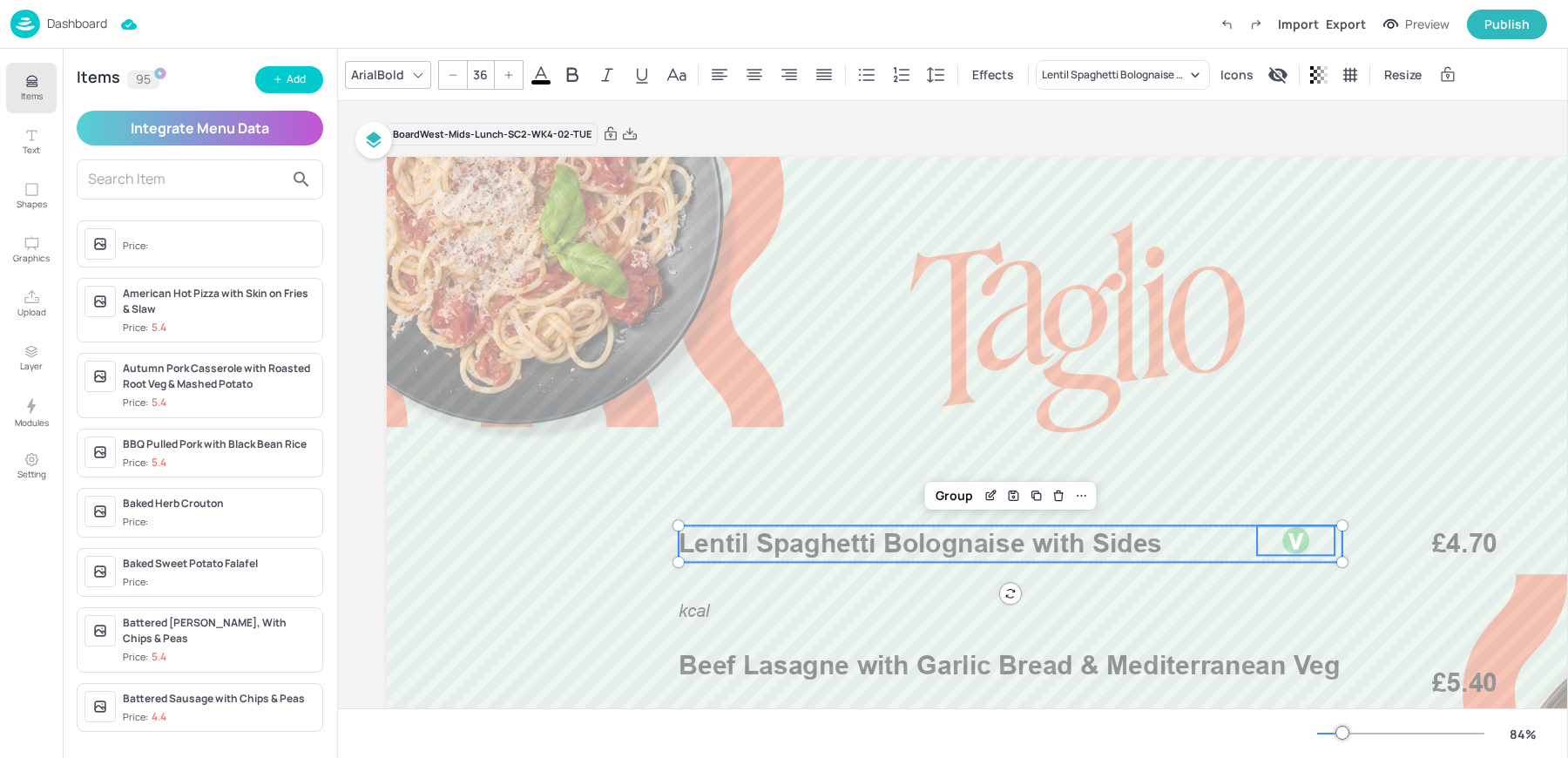
click at [1094, 560] on p "Lentil Spaghetti Bolognaise with Sides" at bounding box center [1010, 543] width 664 height 37
click at [1288, 543] on div at bounding box center [1297, 540] width 30 height 30
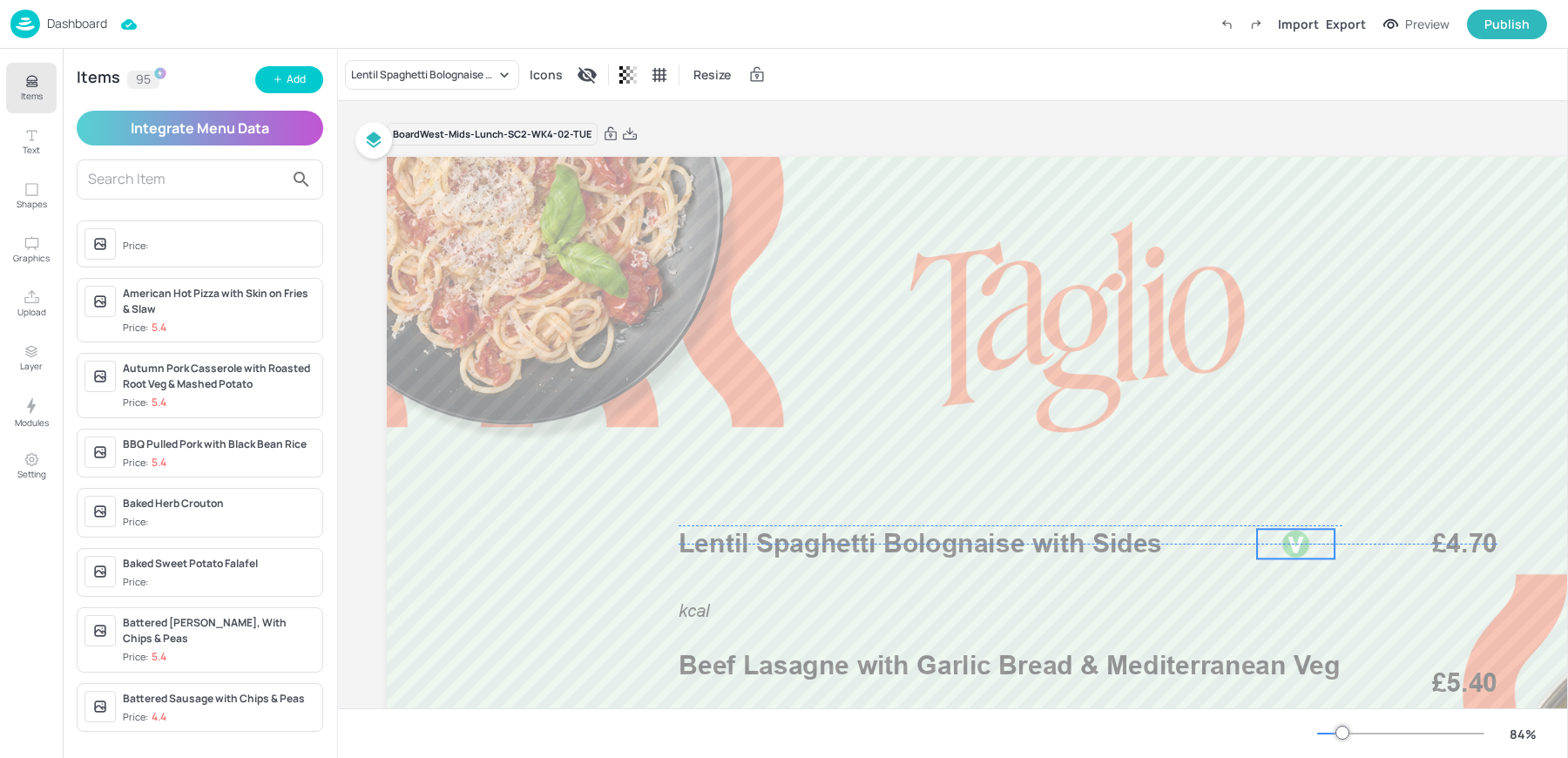
click at [1301, 543] on div at bounding box center [1297, 544] width 30 height 30
click at [1093, 551] on span "Lentil Spaghetti Bolognaise with Sides" at bounding box center [920, 543] width 483 height 31
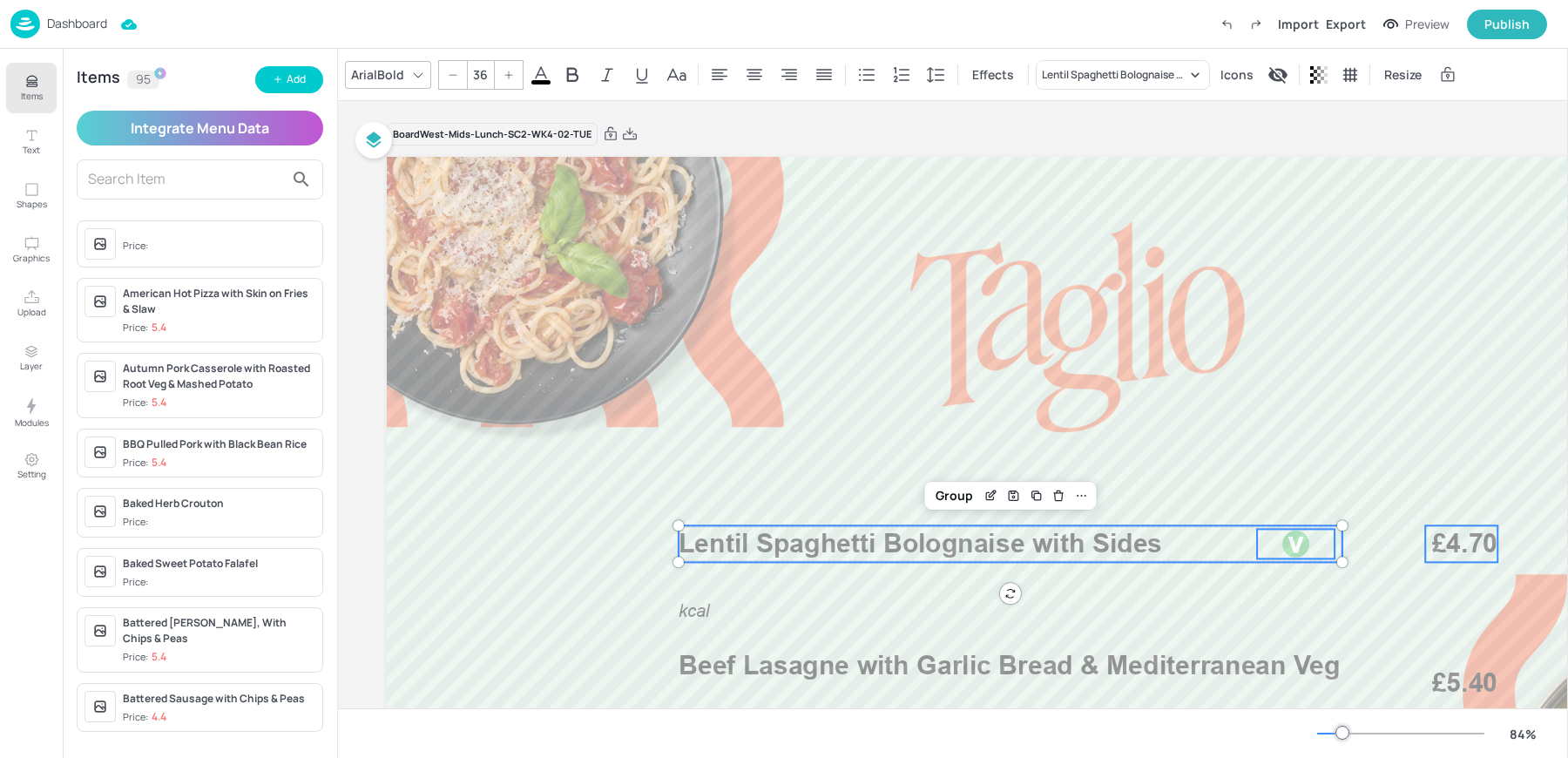
click at [1466, 550] on span "£4.70" at bounding box center [1463, 543] width 65 height 37
type input "--"
click at [700, 621] on p "kcal" at bounding box center [728, 611] width 99 height 24
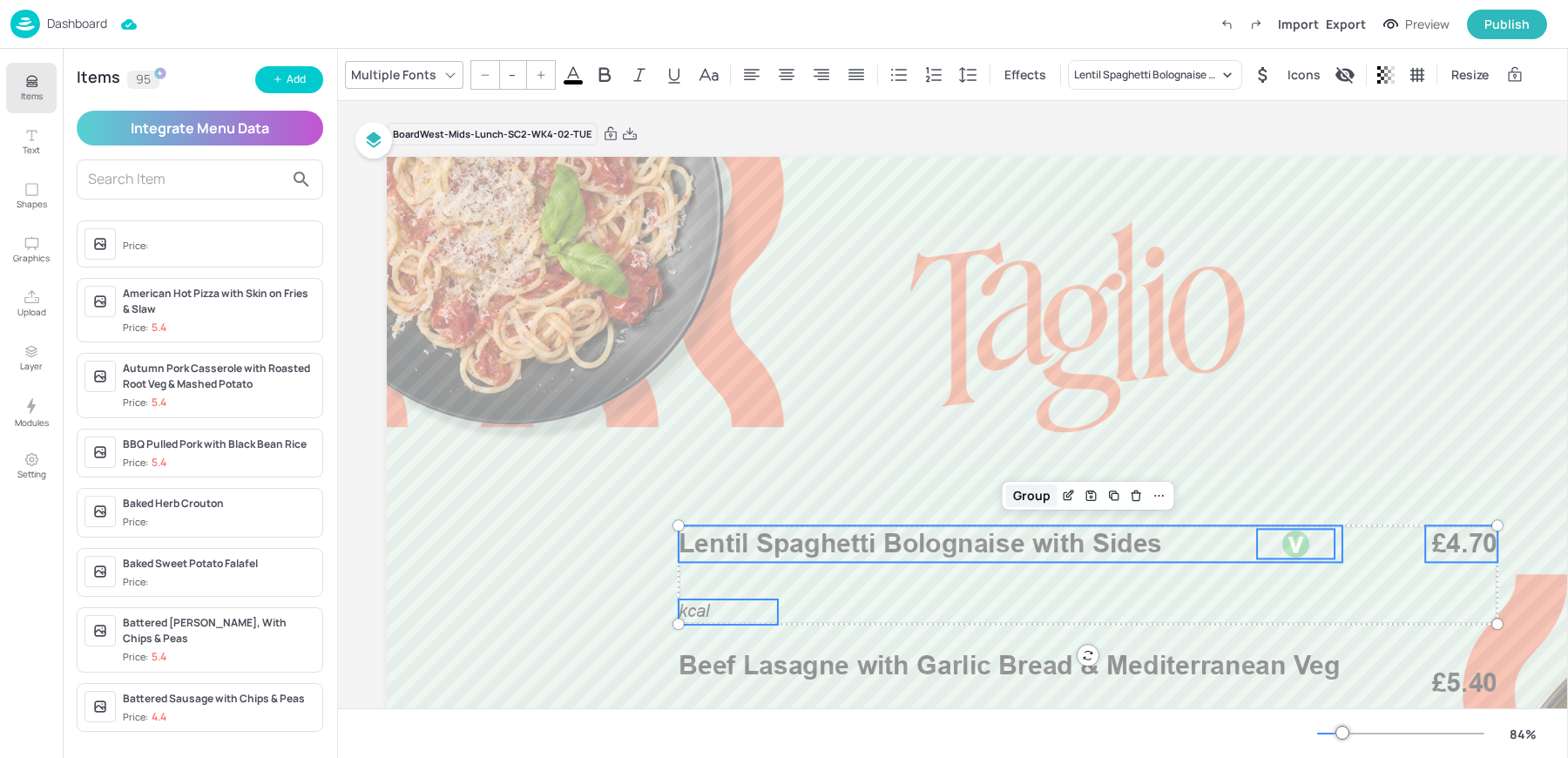
click at [1032, 495] on div "Group" at bounding box center [1031, 495] width 51 height 23
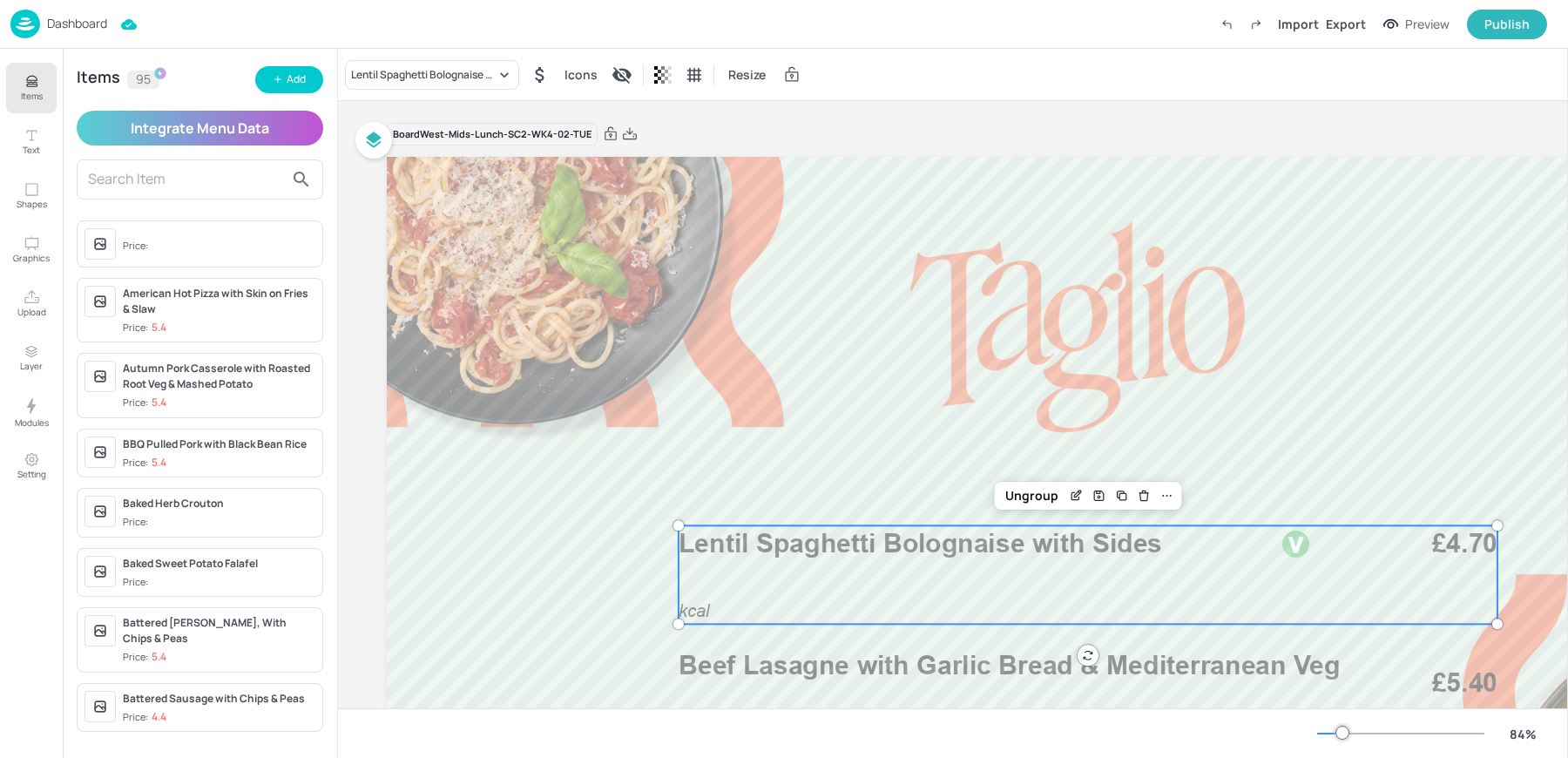
click at [395, 96] on div "Lentil Spaghetti Bolognaise with Sides Icons Resize" at bounding box center [953, 74] width 1230 height 51
click at [403, 136] on div "Board West-Mids-Lunch-SC2-WK4-02-TUE" at bounding box center [491, 135] width 211 height 24
click at [386, 83] on div "Lentil Spaghetti Bolognaise with Sides" at bounding box center [432, 75] width 175 height 30
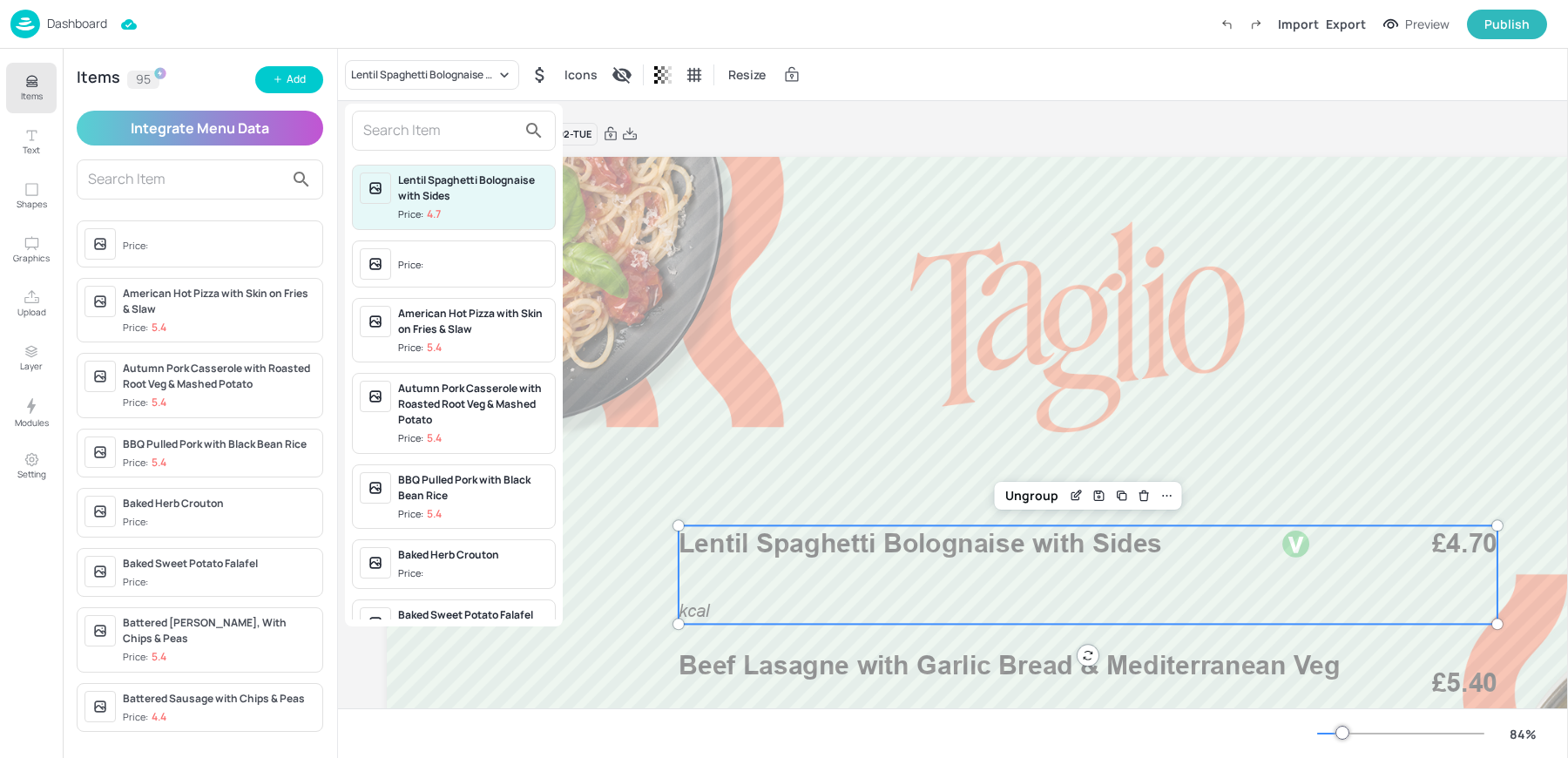
click at [395, 103] on div at bounding box center [784, 379] width 1568 height 758
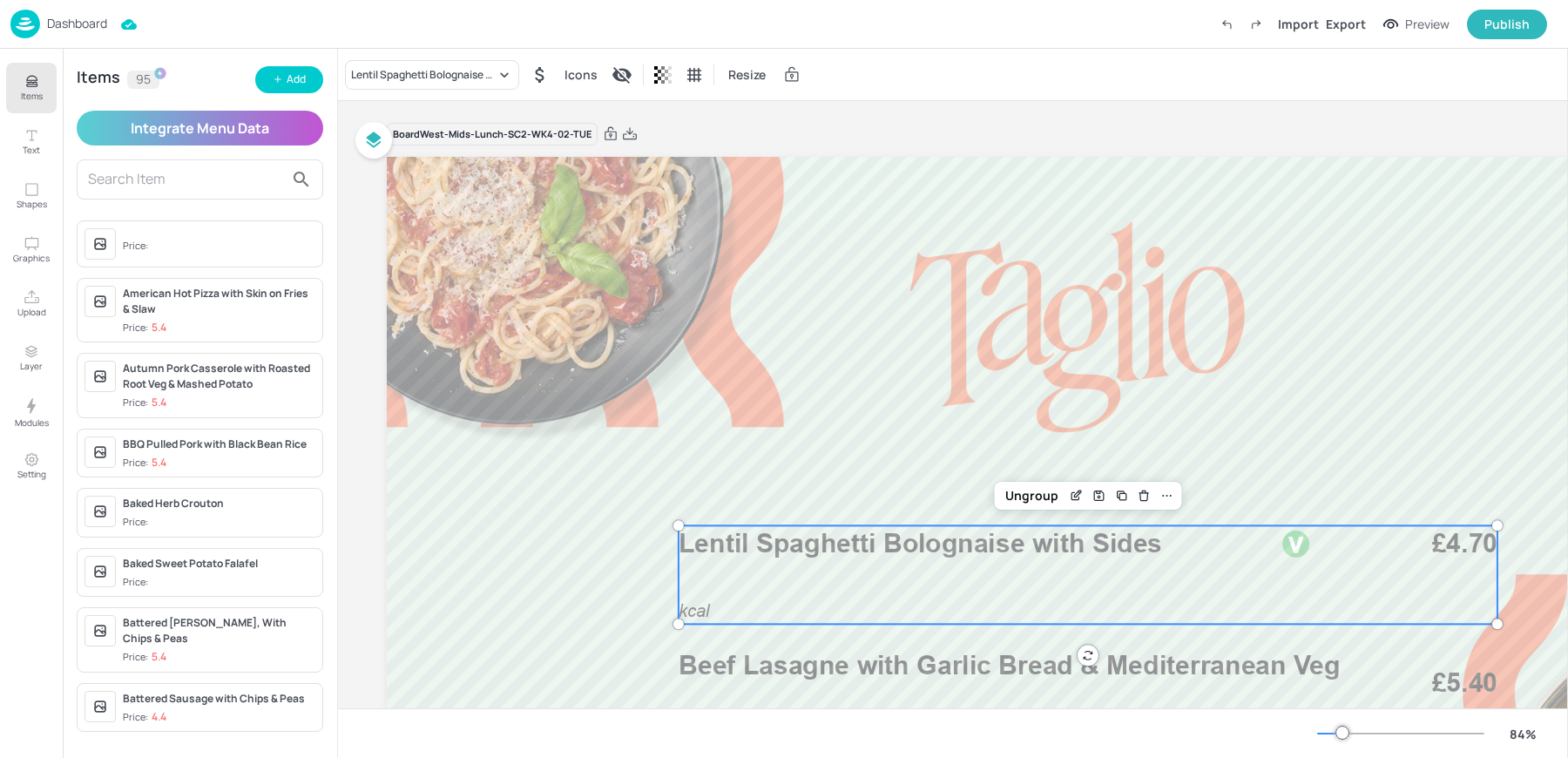
click at [390, 119] on input "text" at bounding box center [415, 119] width 115 height 16
click at [386, 73] on div "Lentil Spaghetti Bolognaise with Sides" at bounding box center [423, 75] width 145 height 16
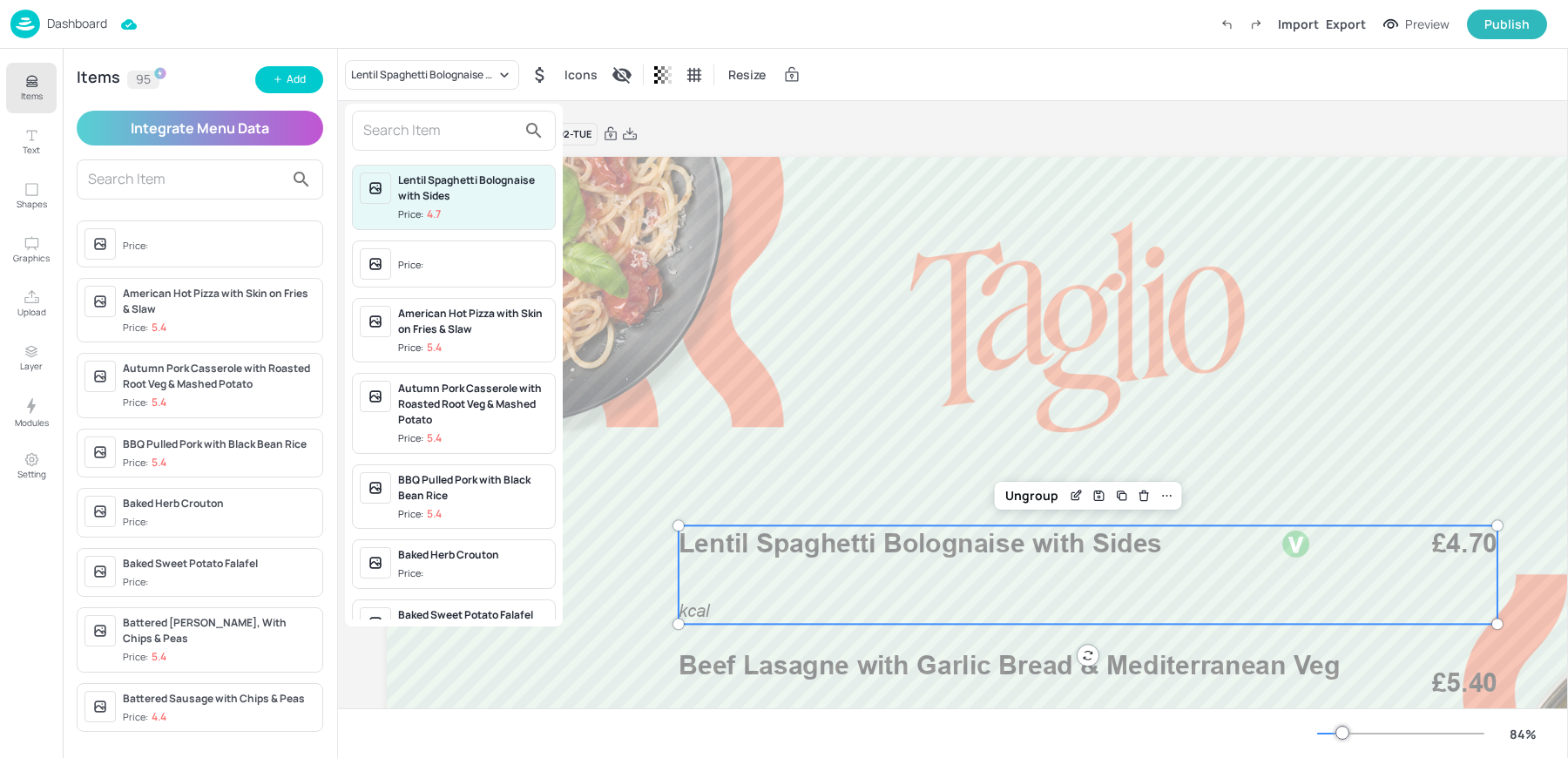
click at [409, 131] on input "text" at bounding box center [440, 131] width 154 height 28
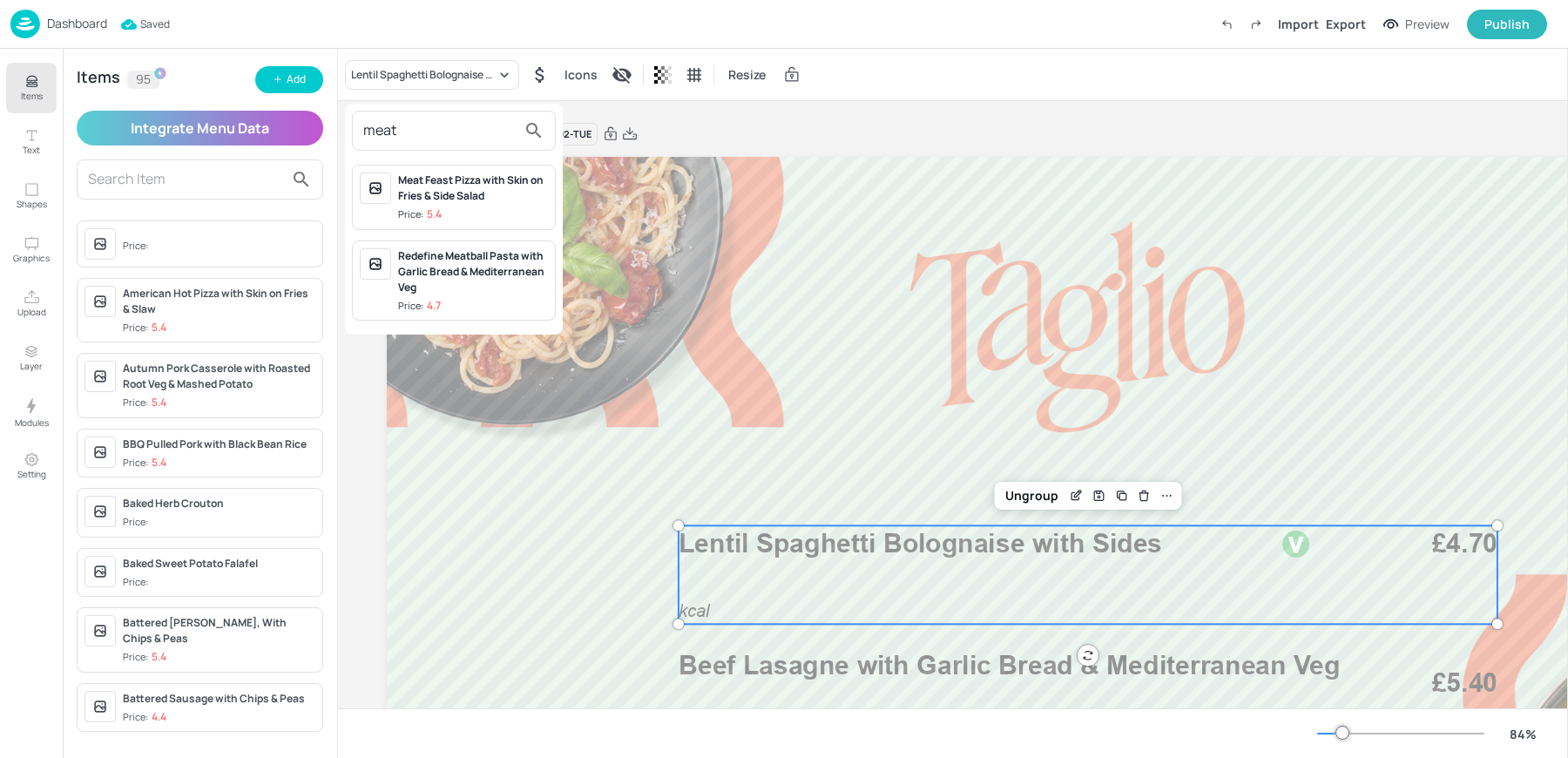
type input "meat"
click at [477, 283] on div "Redefine Meatball Pasta with Garlic Bread & Mediterranean Veg" at bounding box center [473, 272] width 150 height 47
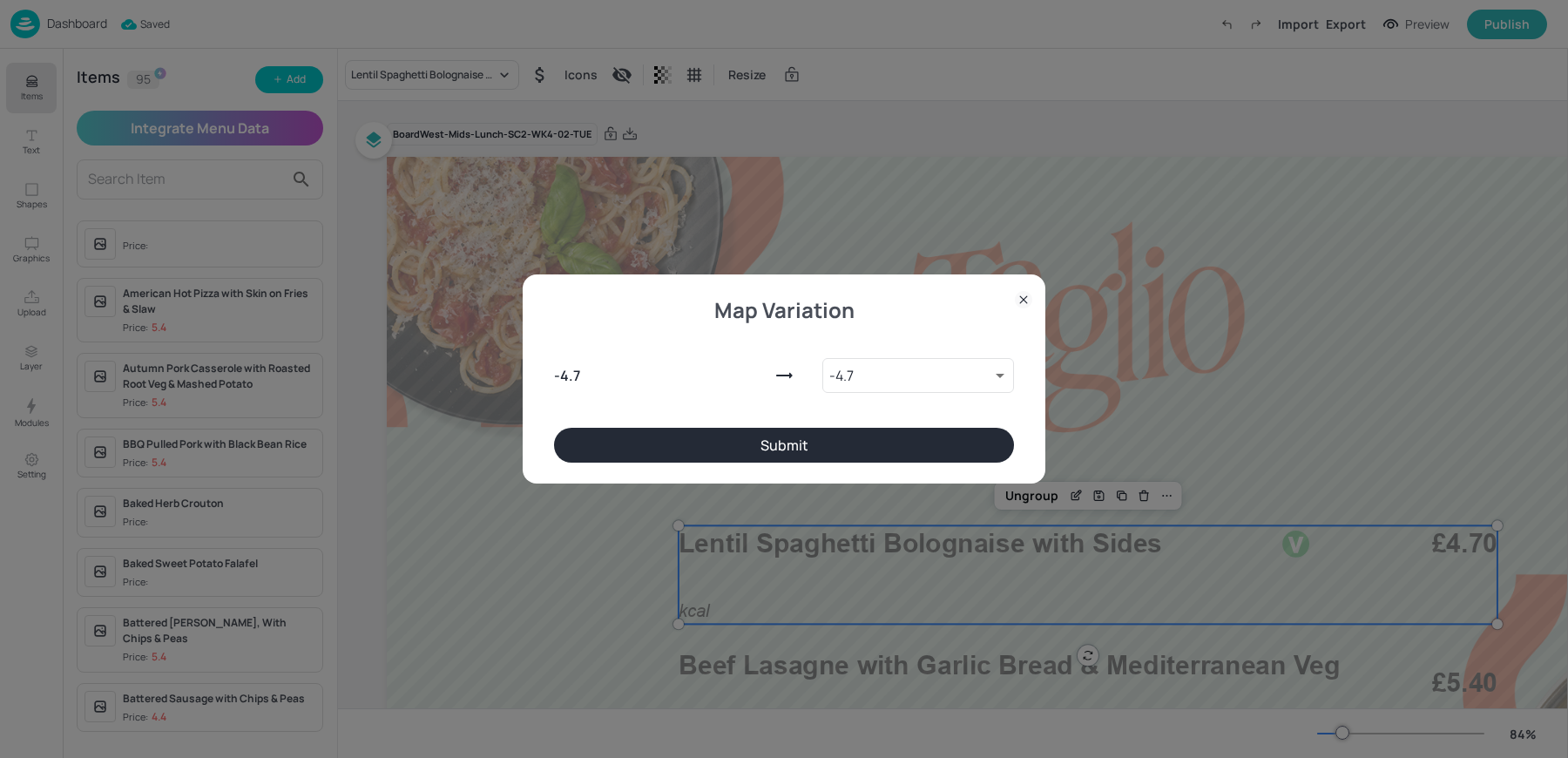
click at [715, 446] on button "Submit" at bounding box center [784, 444] width 460 height 35
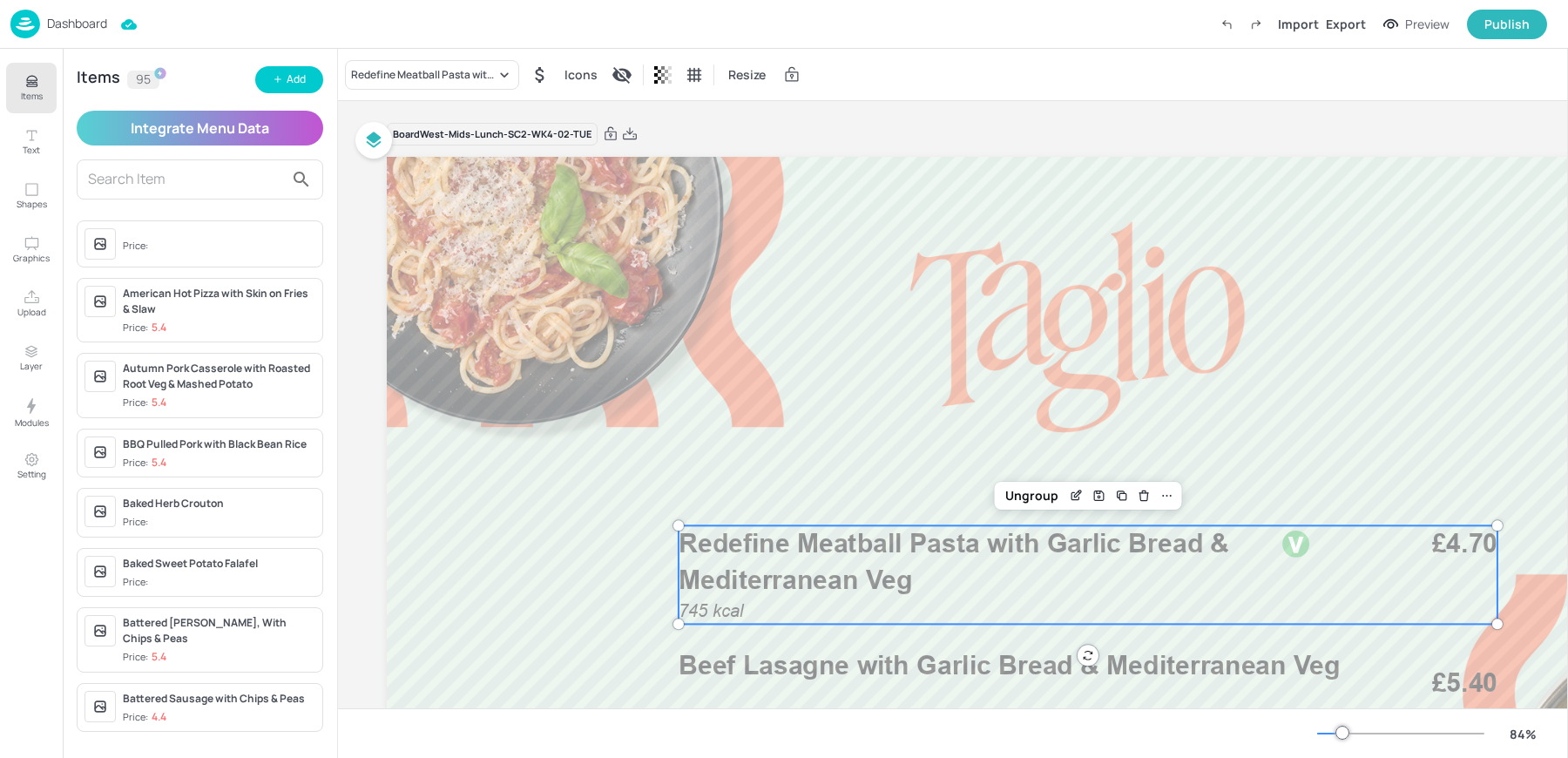
click at [912, 10] on div "Dashboard Import Export Preview Publish" at bounding box center [778, 24] width 1536 height 48
click at [929, 79] on div "Redefine Meatball Pasta with Garlic Bread & Mediterranean Veg Icons Resize" at bounding box center [953, 74] width 1230 height 51
click at [883, 92] on div "Redefine Meatball Pasta with Garlic Bread & Mediterranean Veg Icons Resize" at bounding box center [953, 74] width 1230 height 51
click at [77, 27] on p "Dashboard" at bounding box center [77, 23] width 60 height 12
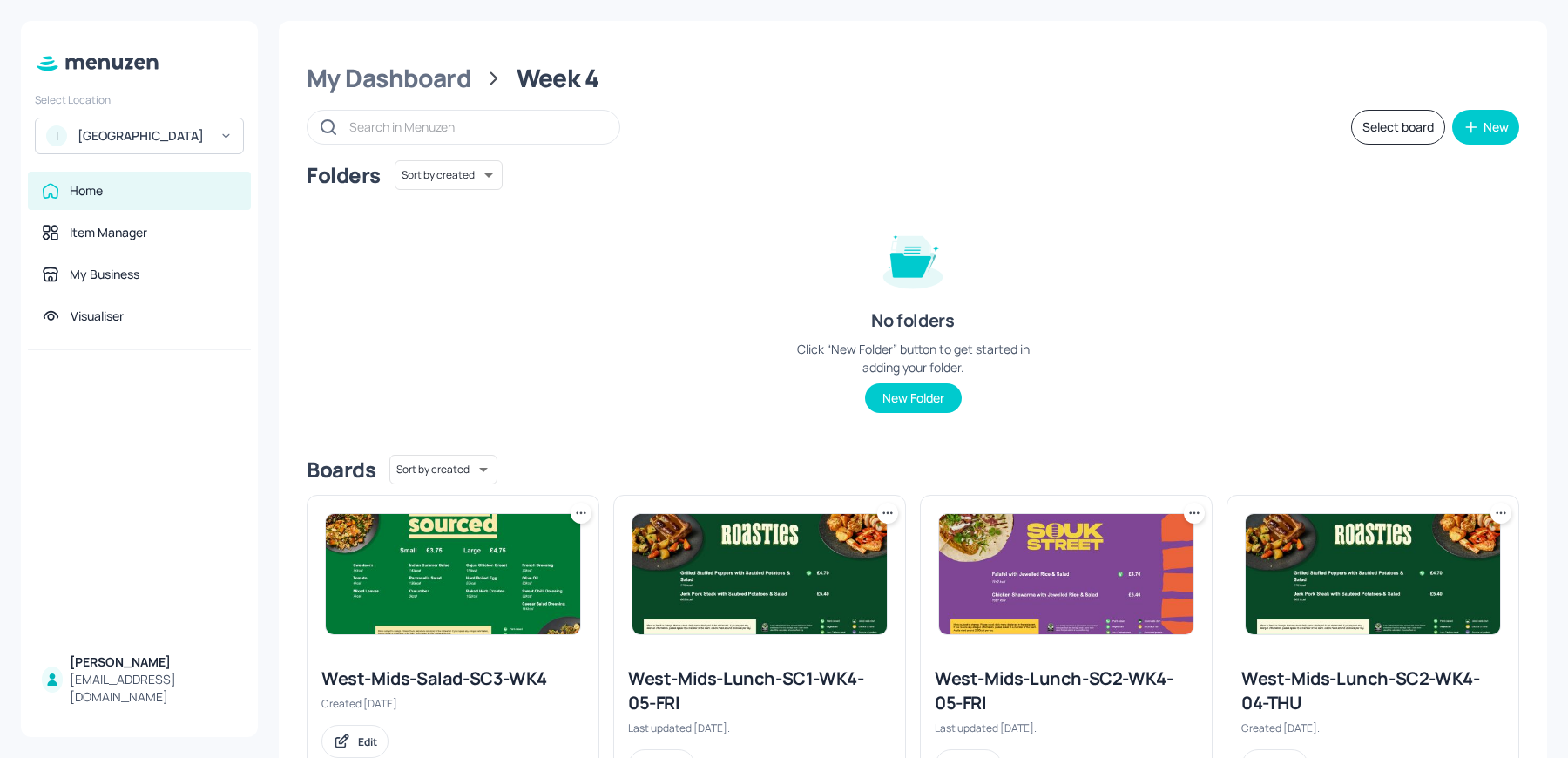
scroll to position [710, 0]
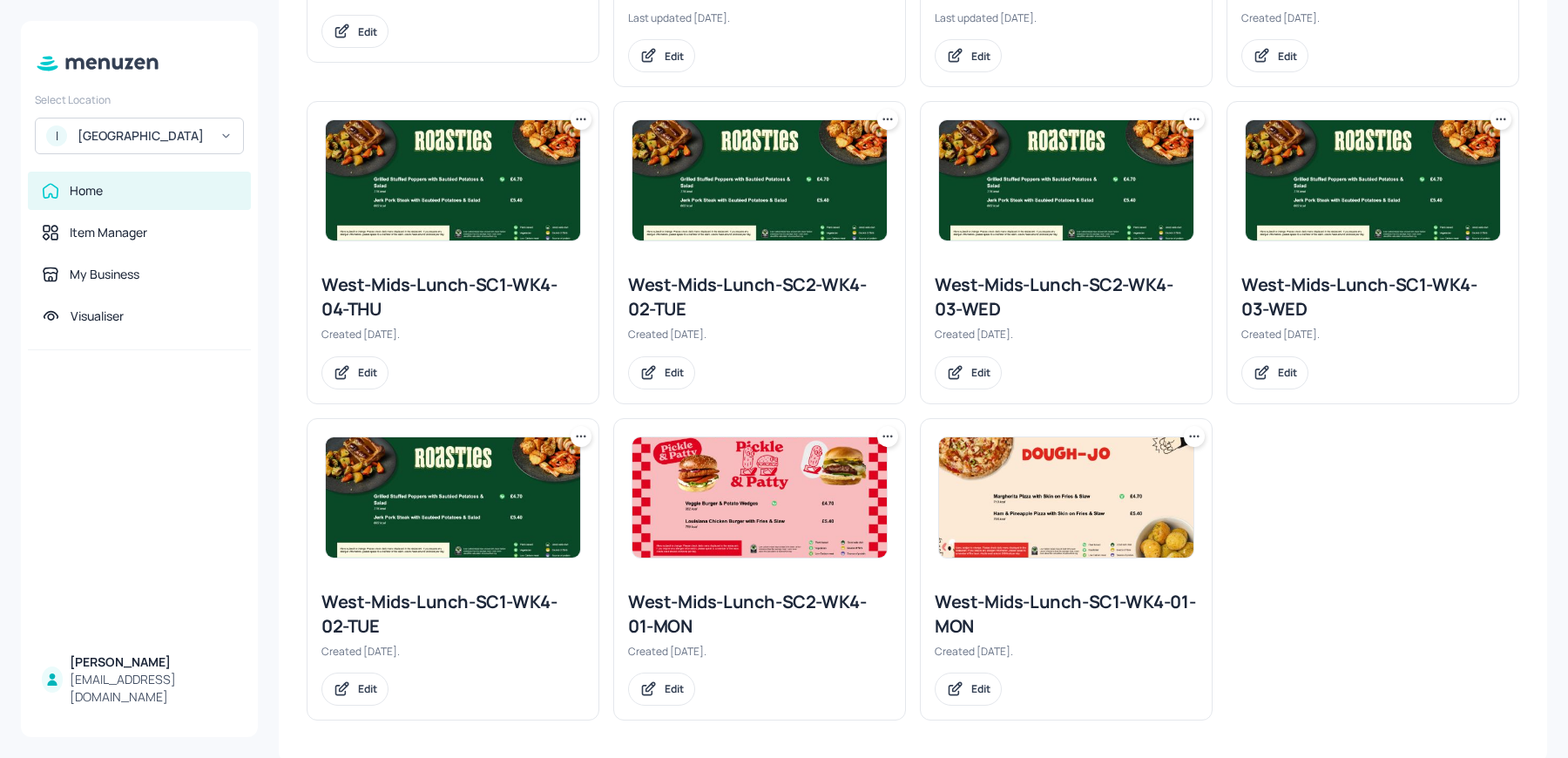
click at [878, 111] on icon at bounding box center [886, 119] width 17 height 17
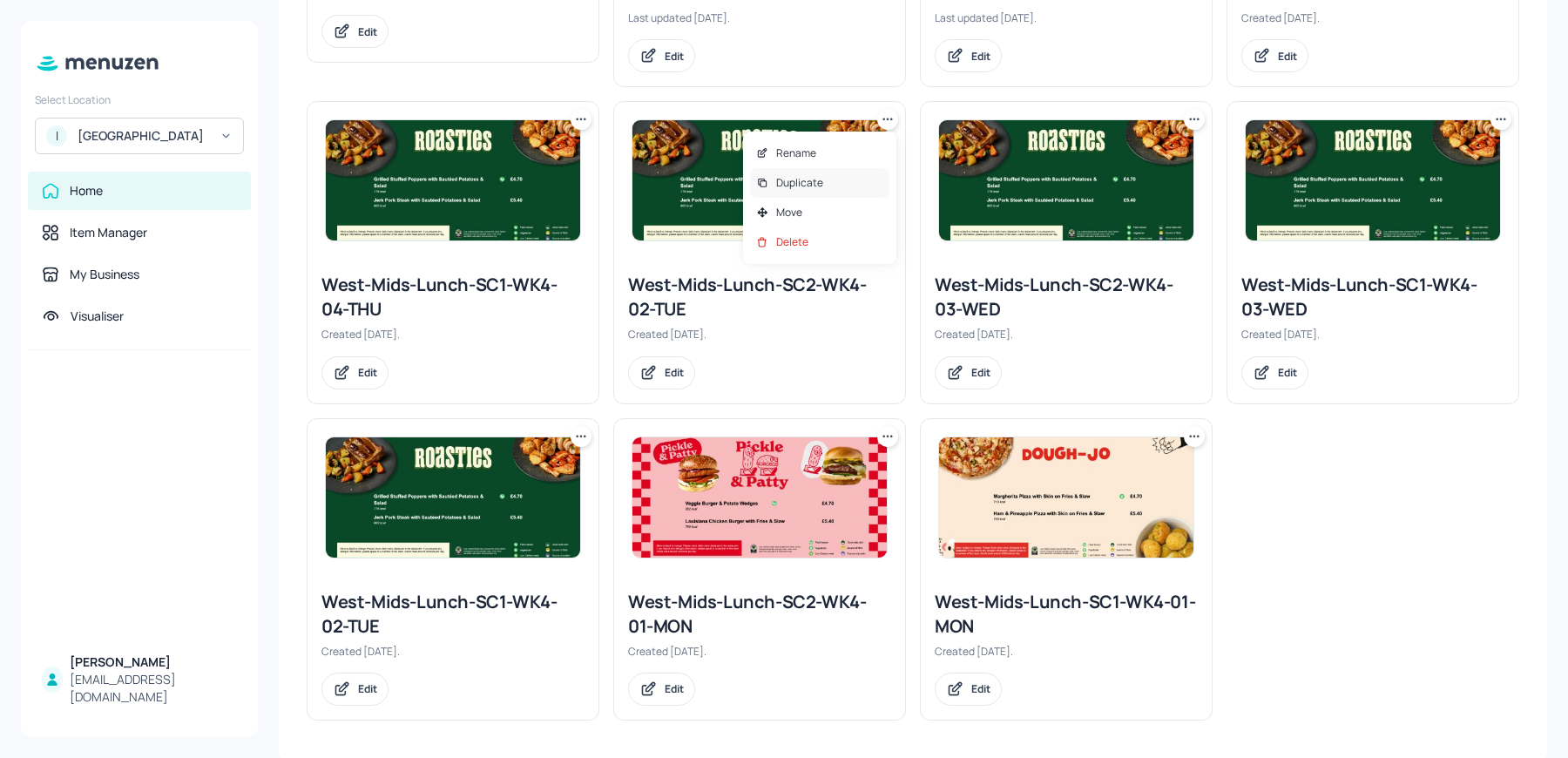
click at [792, 188] on p "Duplicate" at bounding box center [798, 183] width 47 height 16
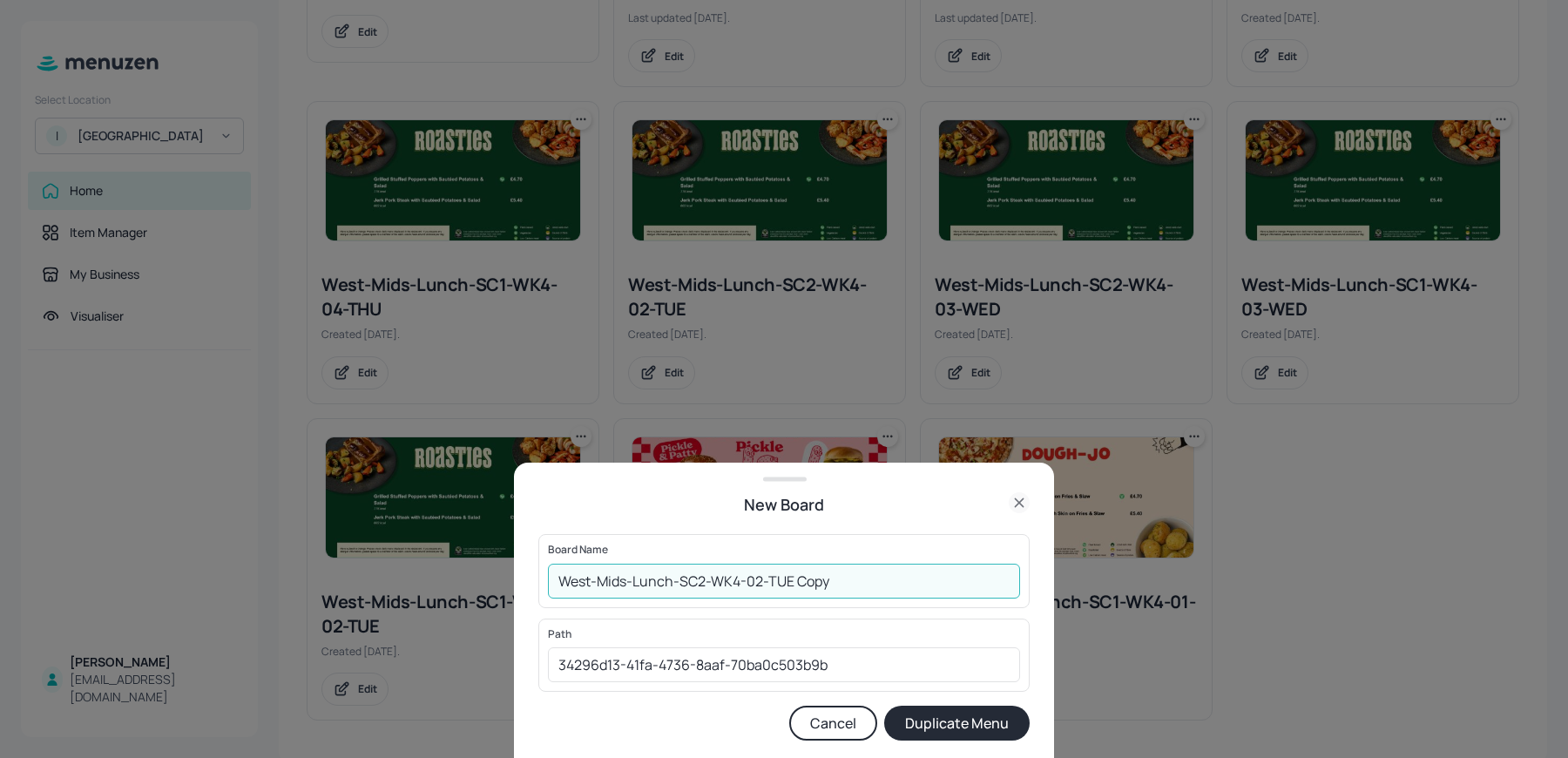
click at [555, 585] on input "West-Mids-Lunch-SC2-WK4-02-TUE Copy" at bounding box center [784, 581] width 472 height 35
drag, startPoint x: 835, startPoint y: 584, endPoint x: 1001, endPoint y: 602, distance: 167.0
click at [1001, 602] on div "Board Name 01ed-West-Mids-Lunch-SC2-WK4-02-TUE Copy ​" at bounding box center [784, 570] width 491 height 73
type input "01ed-West-Mids-Lunch-SC2-WK4-02-TUE 300925"
click at [884, 706] on button "Duplicate Menu" at bounding box center [957, 723] width 146 height 35
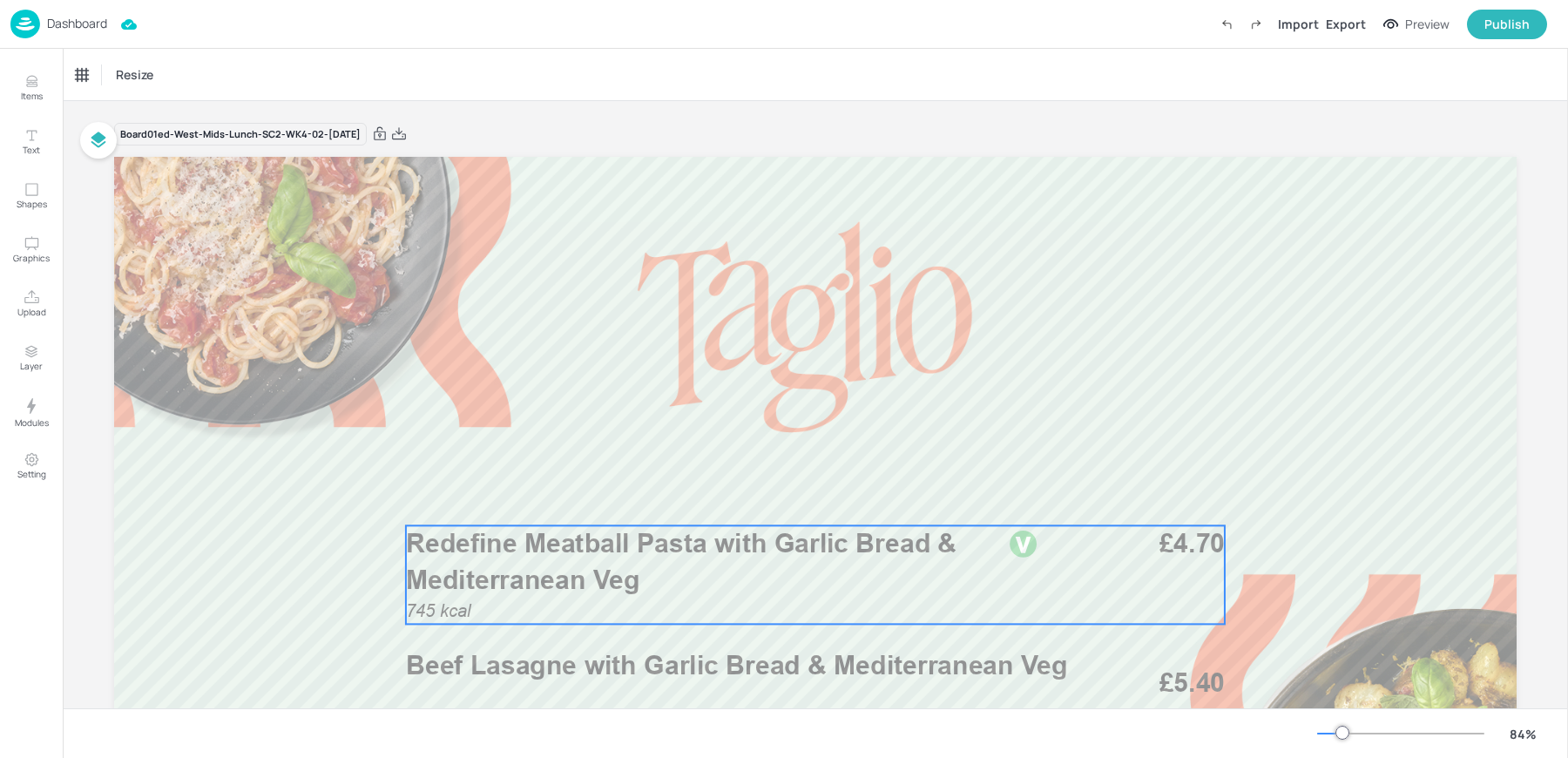
click at [516, 545] on span "Redefine Meatball Pasta with Garlic Bread & Mediterranean Veg" at bounding box center [681, 562] width 550 height 68
click at [138, 79] on div "Redefine Meatball Pasta with Garlic Bread & Mediterranean Veg" at bounding box center [148, 75] width 145 height 16
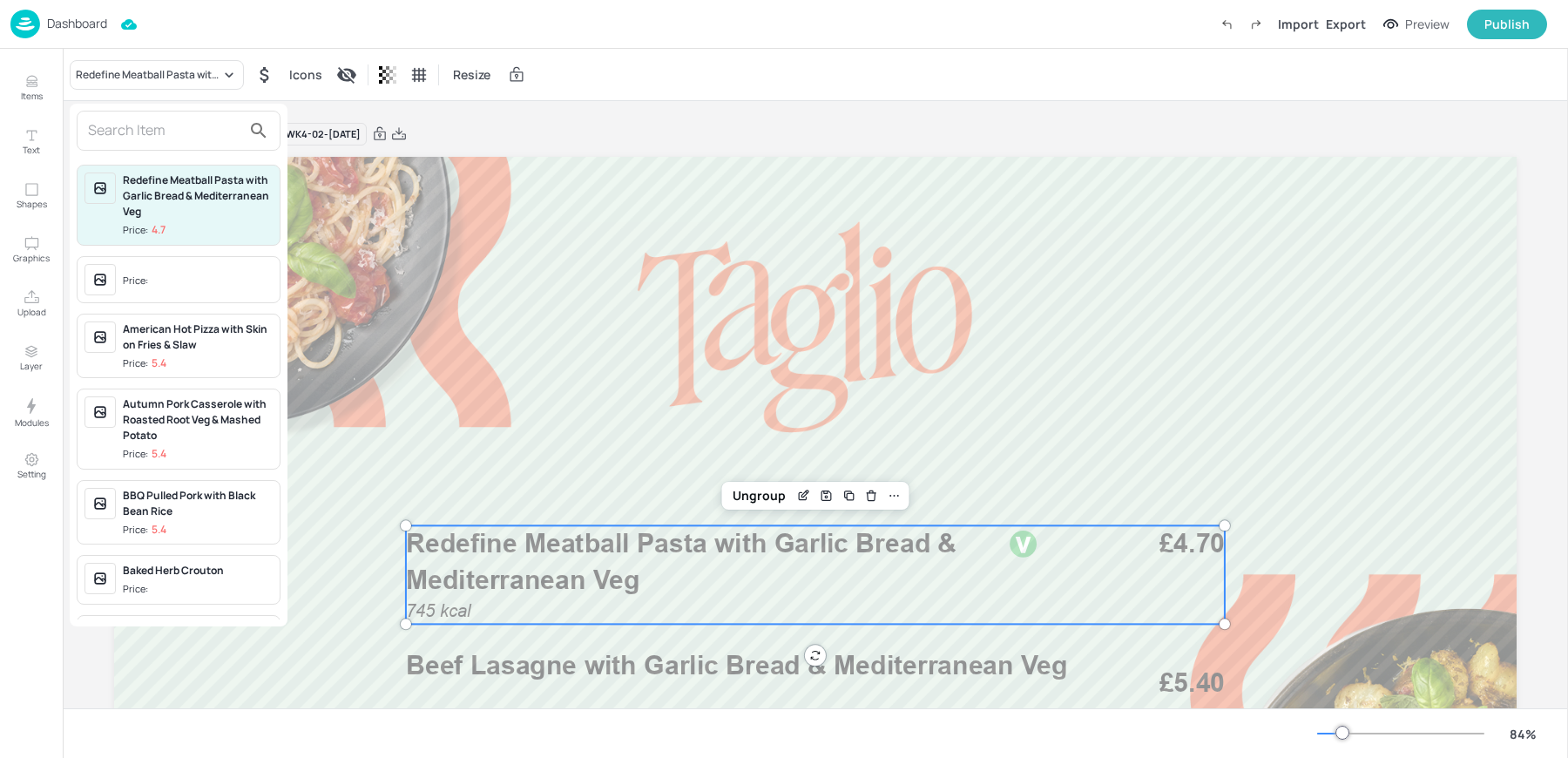
click at [103, 118] on input "text" at bounding box center [165, 131] width 154 height 28
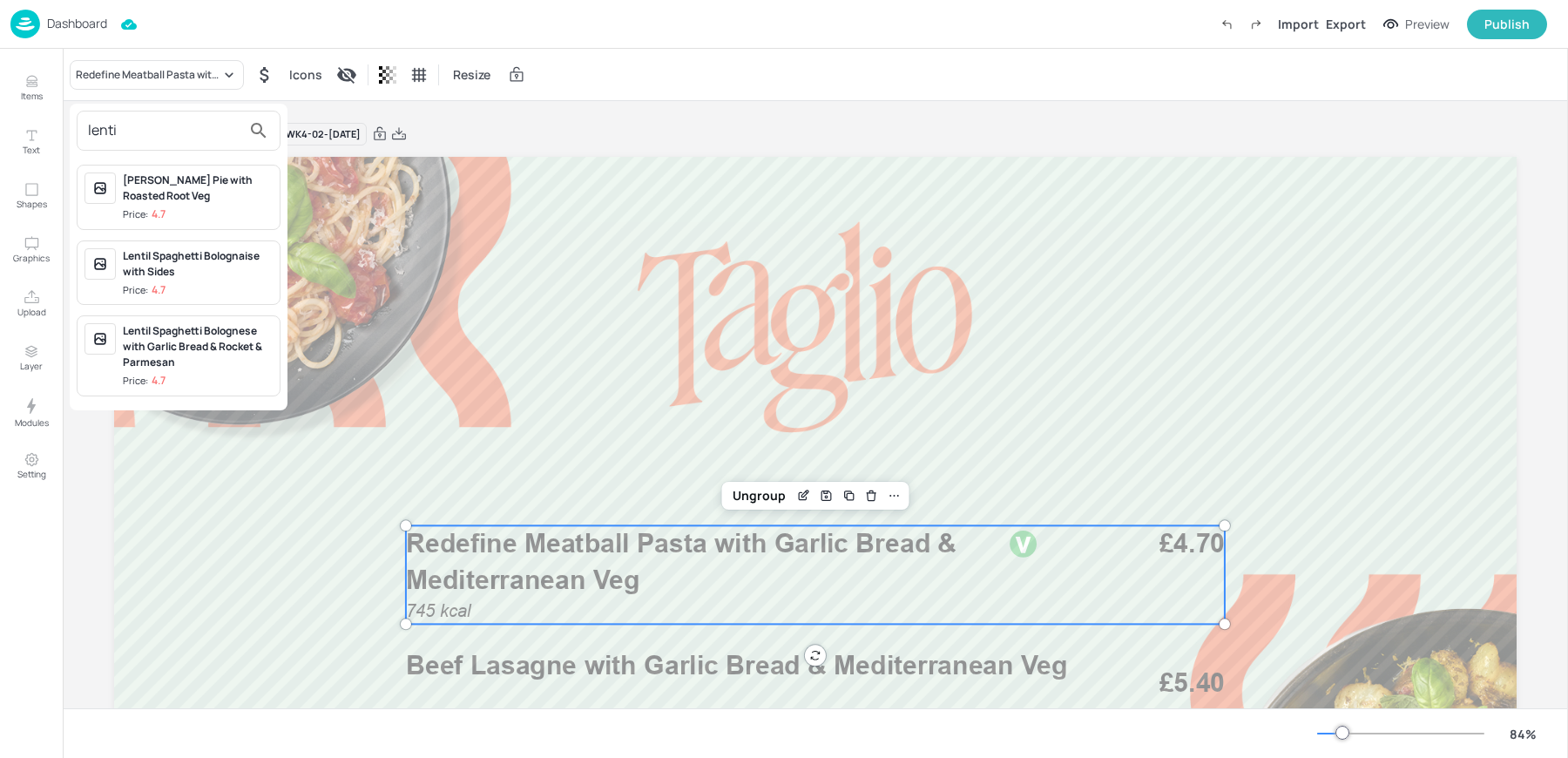
type input "lenti"
click at [197, 270] on div "Lentil Spaghetti Bolognaise with Sides" at bounding box center [198, 264] width 150 height 31
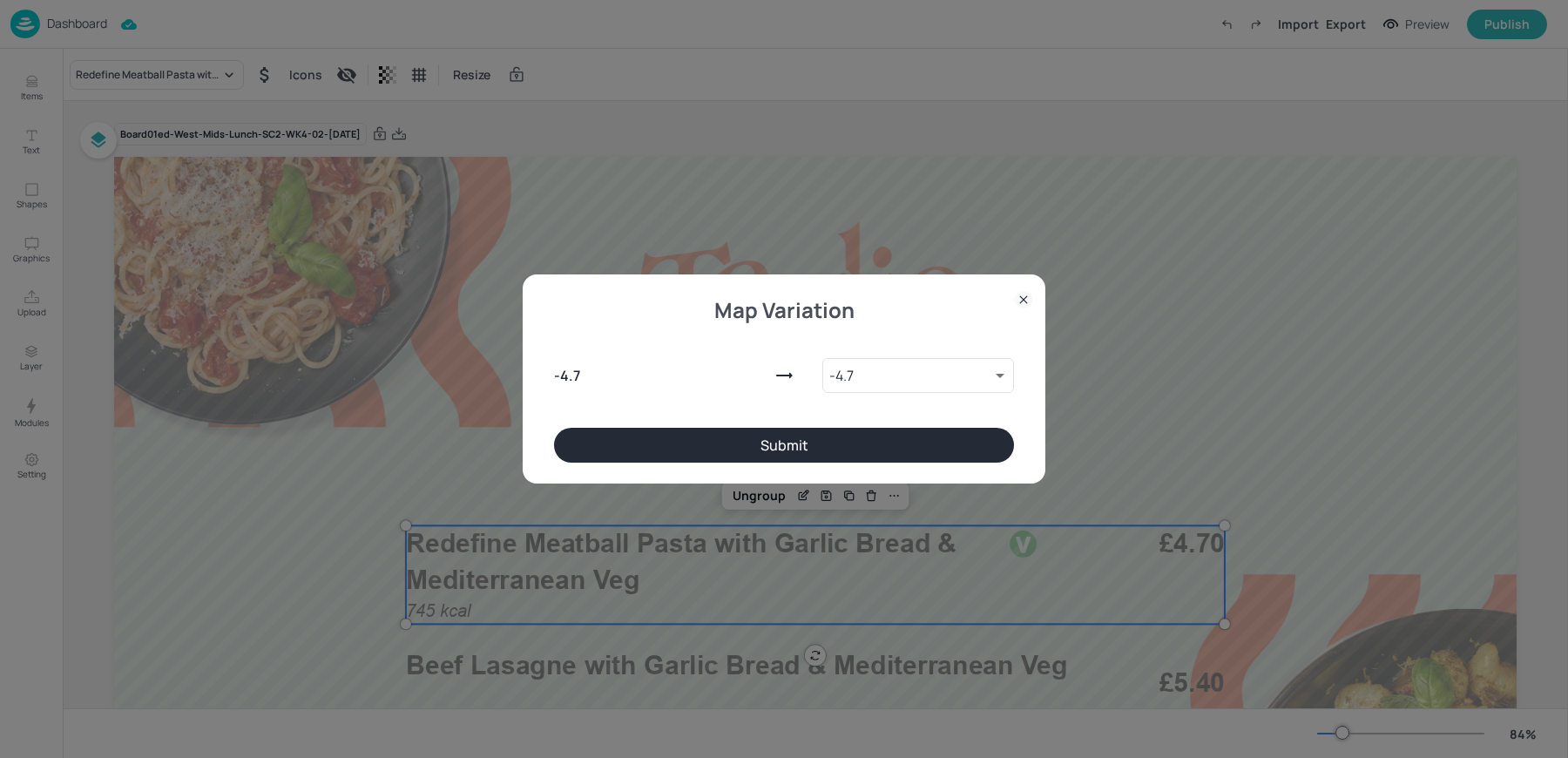
click at [840, 448] on button "Submit" at bounding box center [784, 444] width 460 height 35
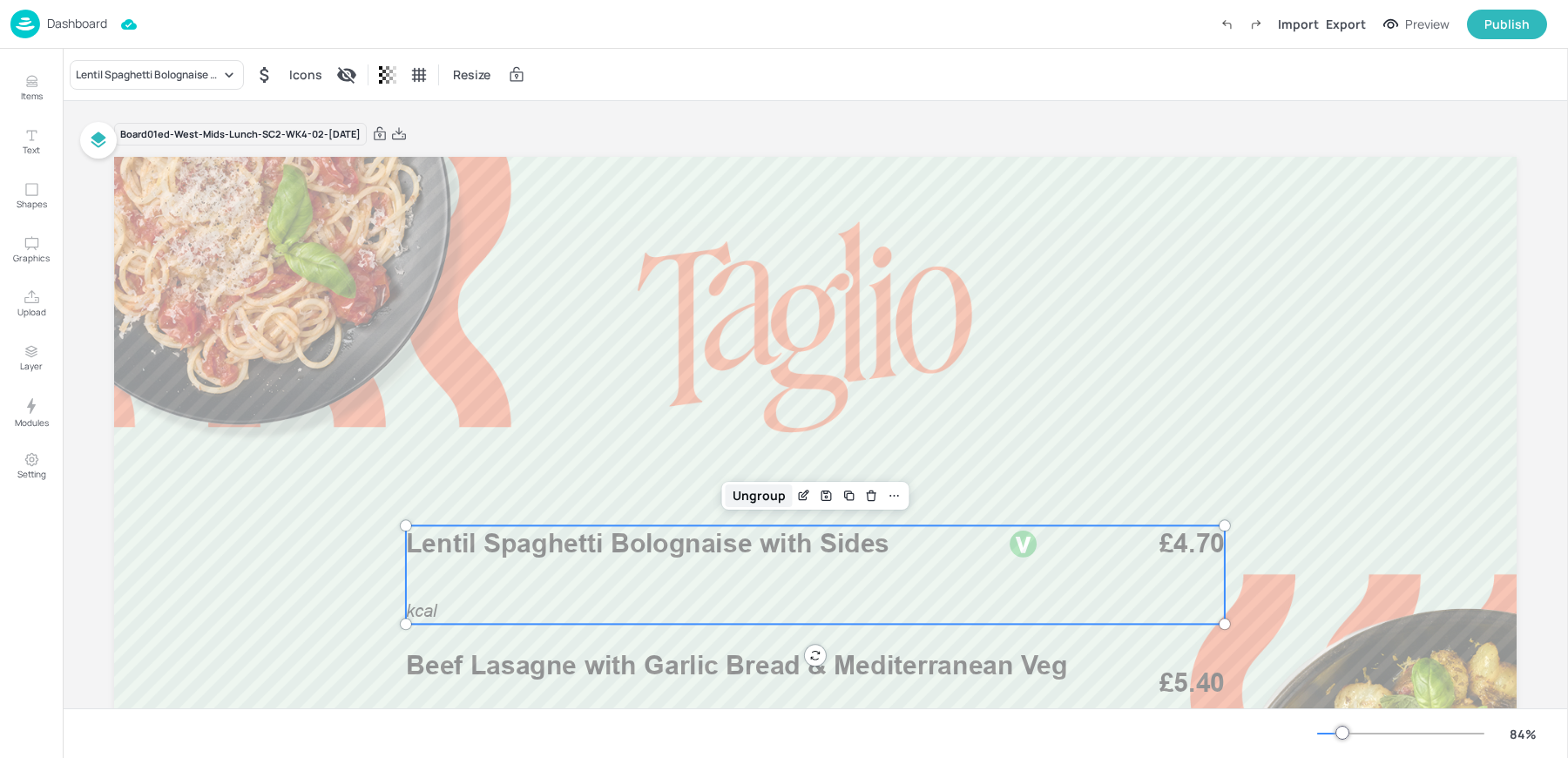
click at [762, 493] on div "Ungroup" at bounding box center [759, 495] width 67 height 23
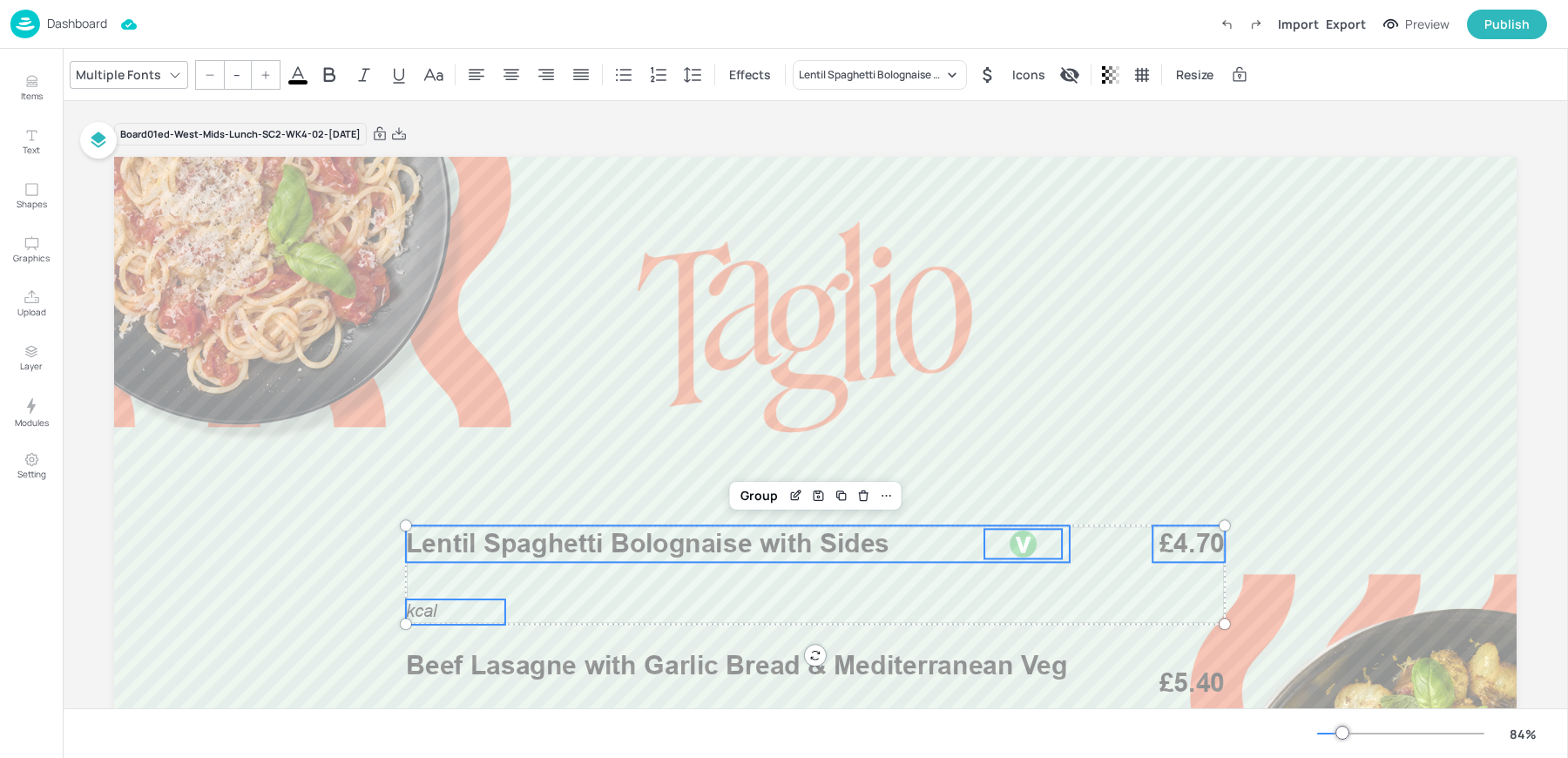
click at [424, 615] on span "kcal" at bounding box center [421, 611] width 31 height 20
type input "24"
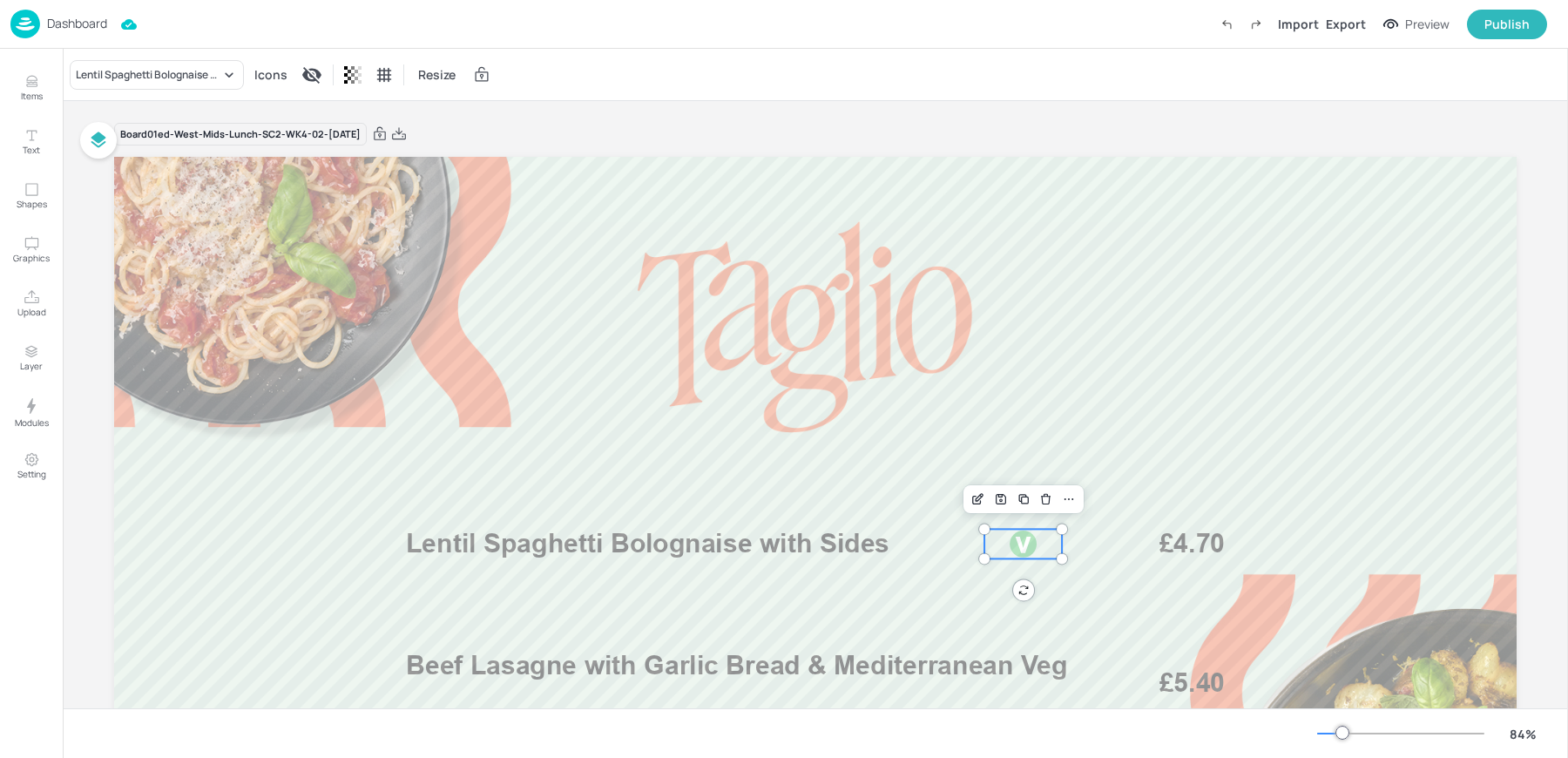
click at [1018, 540] on div at bounding box center [1023, 544] width 30 height 30
drag, startPoint x: 1018, startPoint y: 540, endPoint x: 967, endPoint y: 540, distance: 51.0
click at [967, 540] on div at bounding box center [972, 544] width 30 height 30
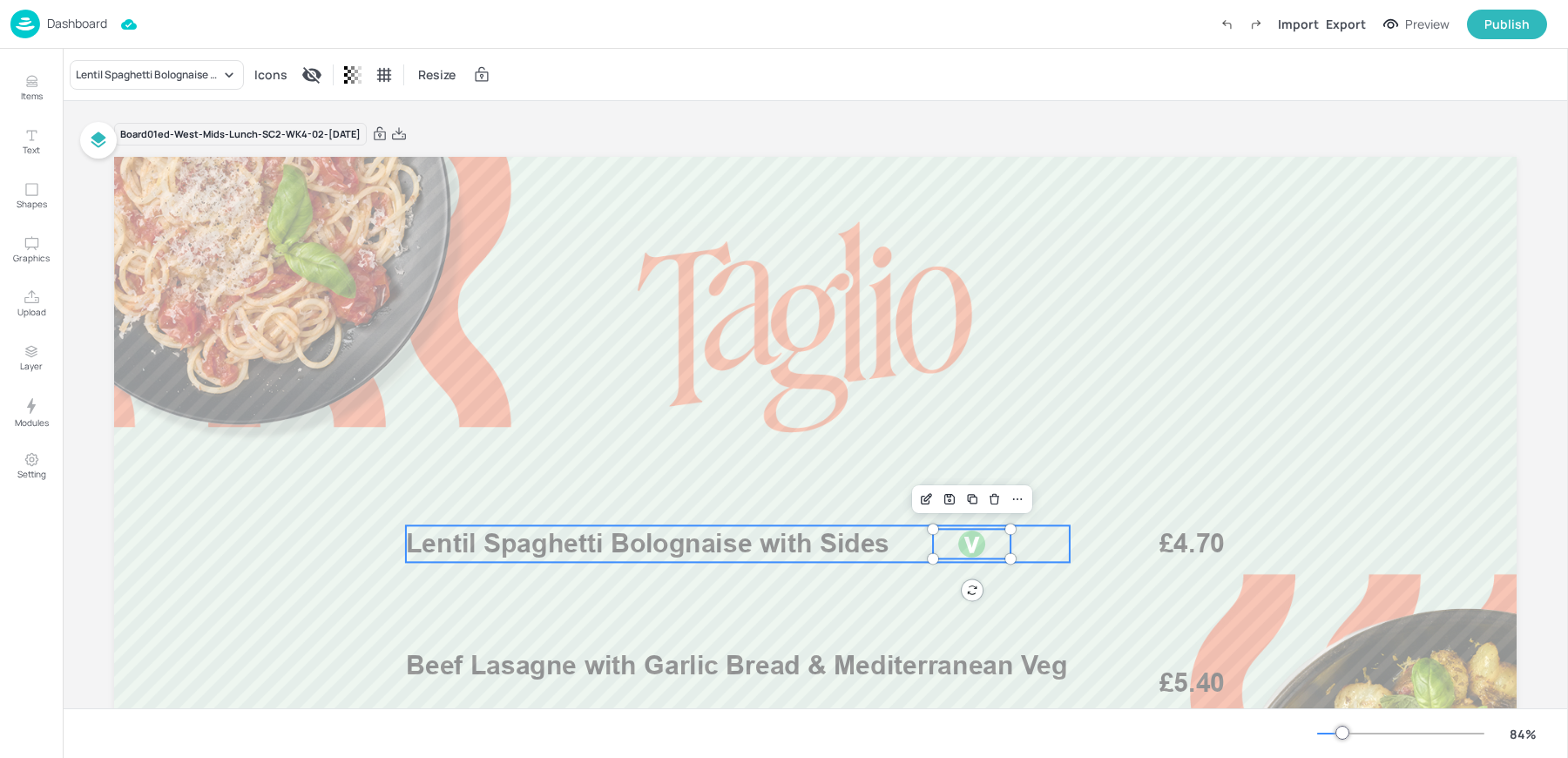
click at [832, 550] on span "Lentil Spaghetti Bolognaise with Sides" at bounding box center [648, 543] width 483 height 31
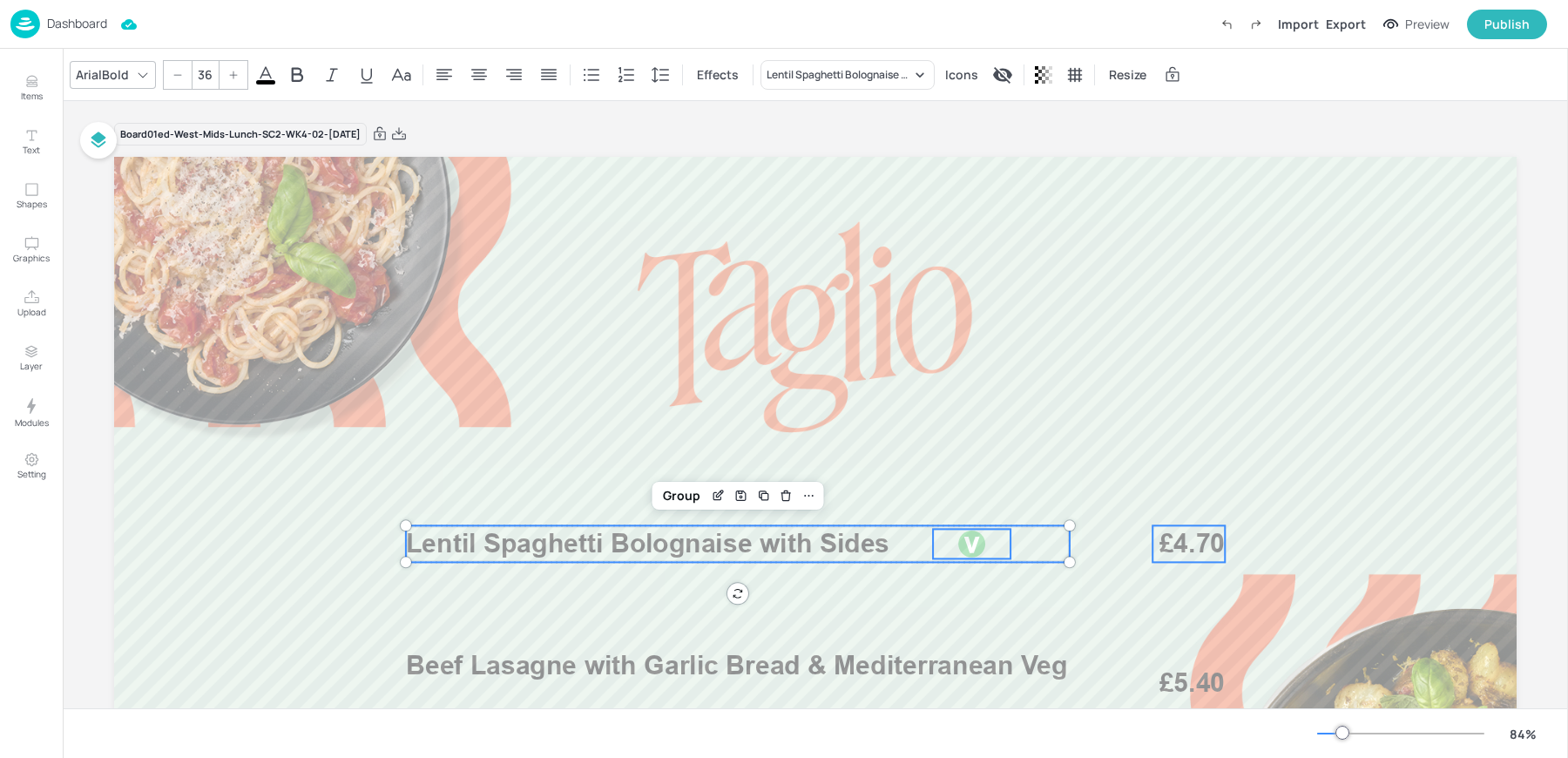
click at [1176, 548] on span "£4.70" at bounding box center [1191, 543] width 65 height 37
click at [757, 497] on div "Group" at bounding box center [759, 495] width 51 height 23
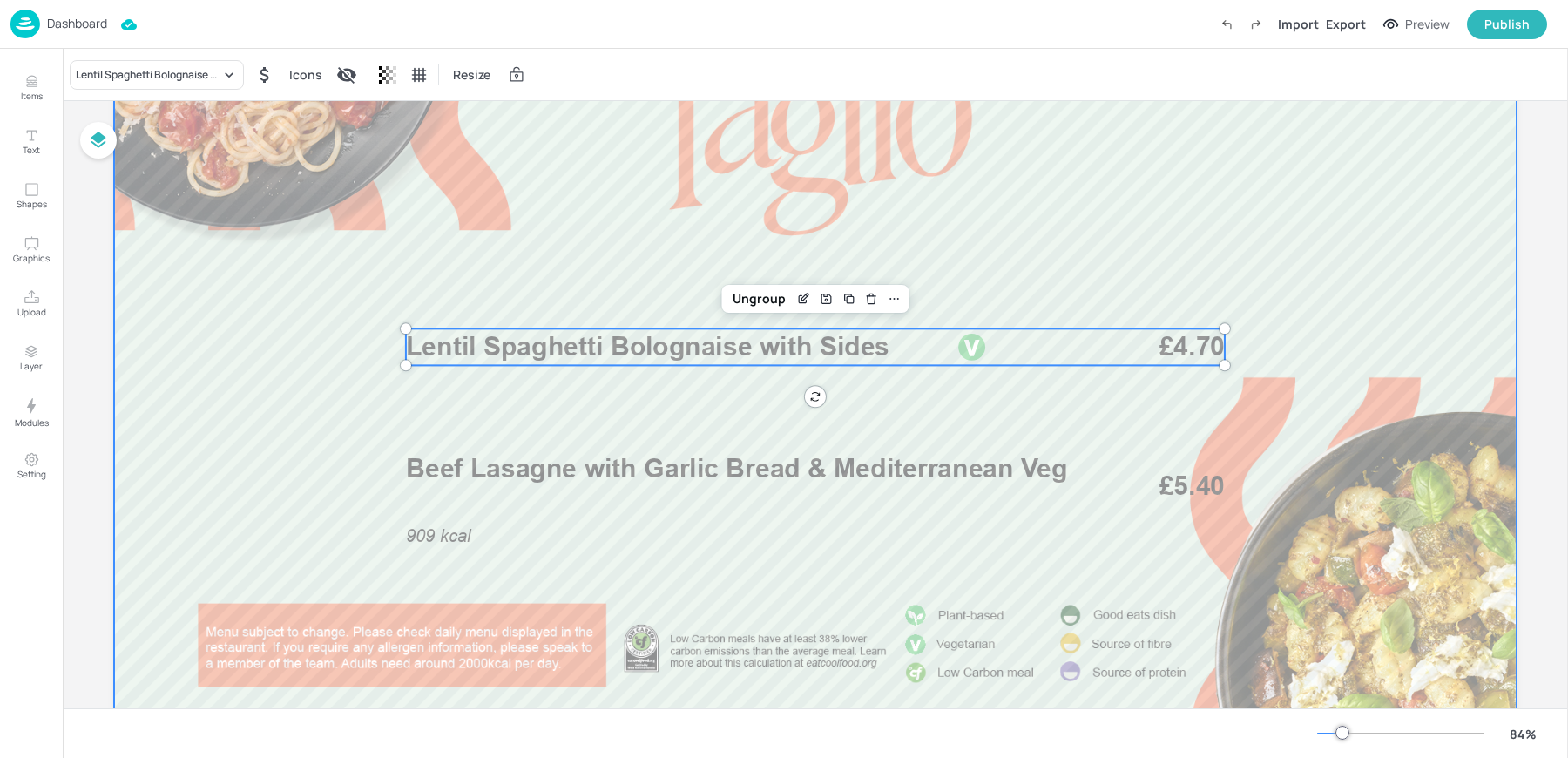
scroll to position [219, 0]
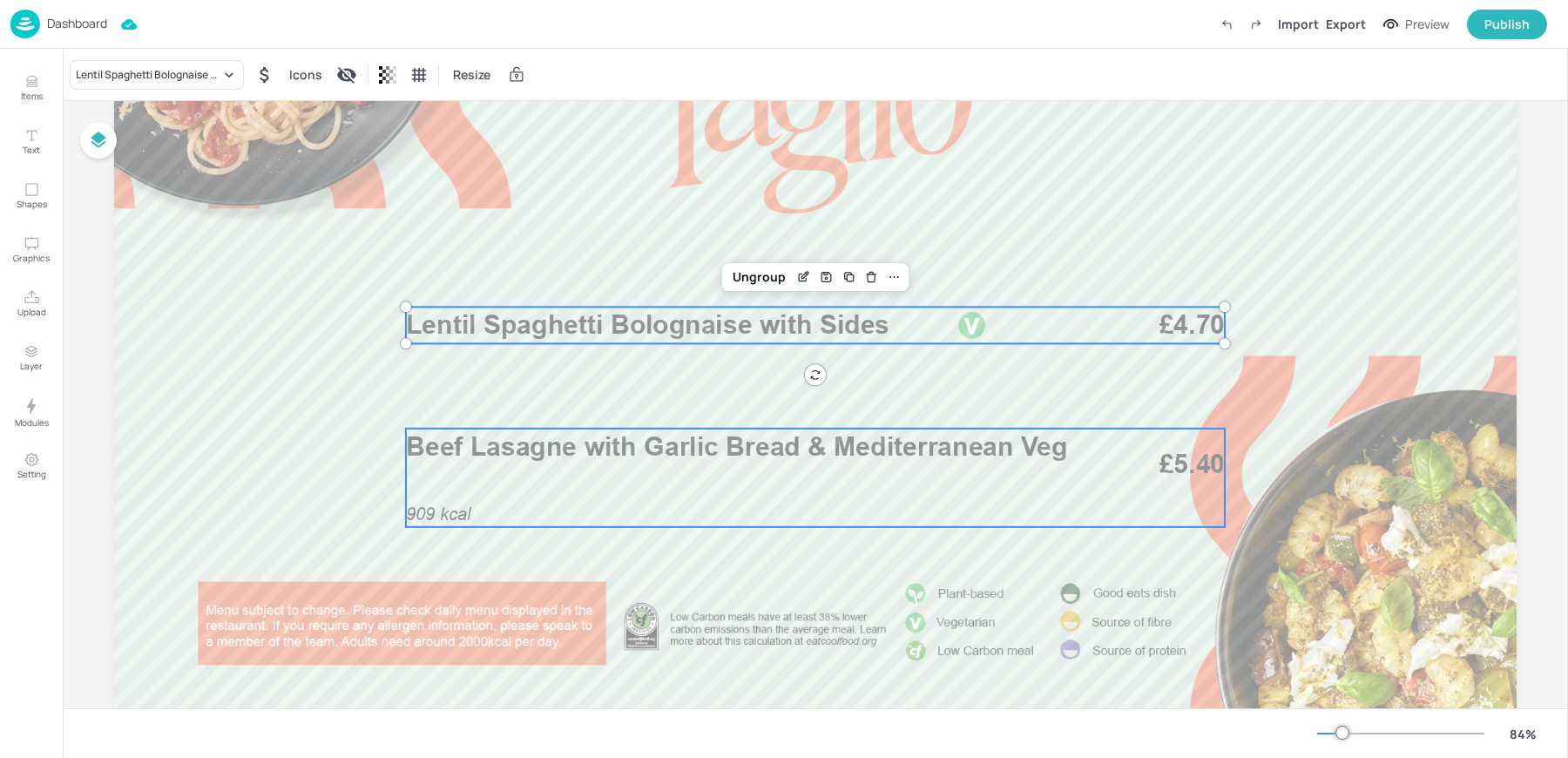
click at [1059, 468] on div "909 kcal Beef Lasagne with Garlic Bread & Mediterranean Veg £5.40" at bounding box center [815, 477] width 818 height 99
click at [743, 320] on span "Lentil Spaghetti Bolognaise with Sides" at bounding box center [648, 325] width 483 height 31
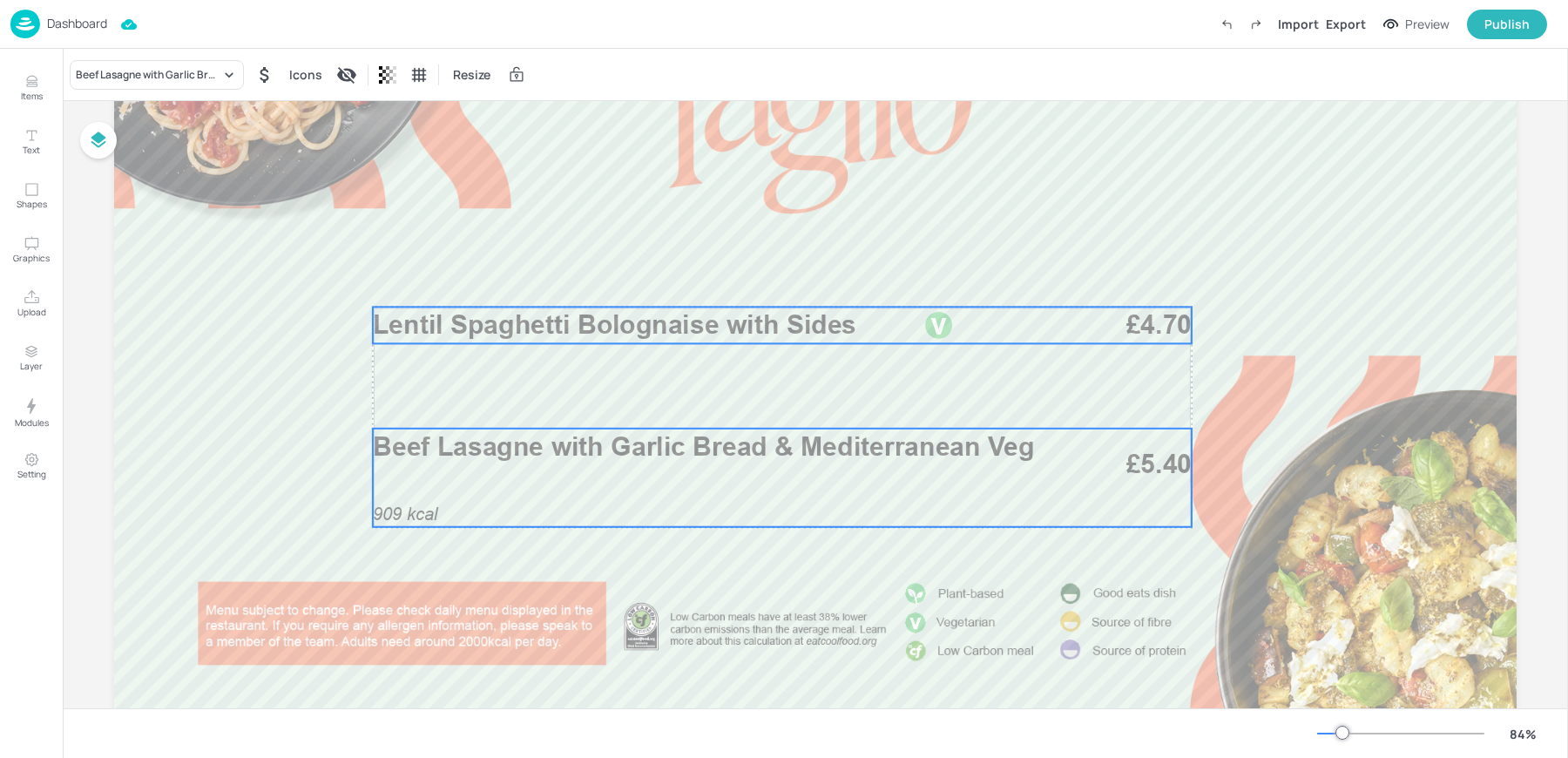
drag, startPoint x: 743, startPoint y: 320, endPoint x: 710, endPoint y: 320, distance: 33.0
click at [710, 320] on span "Lentil Spaghetti Bolognaise with Sides" at bounding box center [614, 325] width 483 height 31
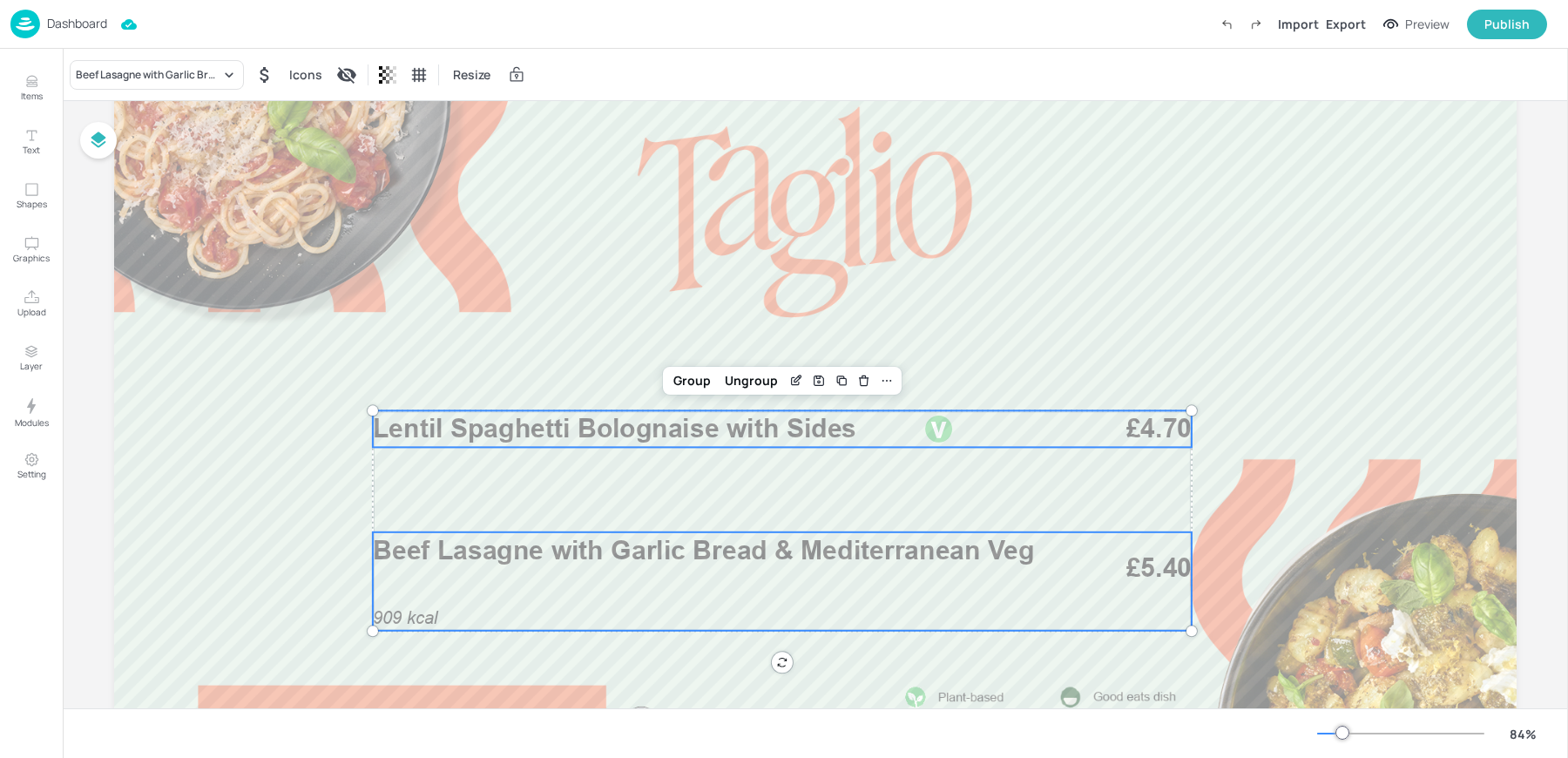
scroll to position [0, 0]
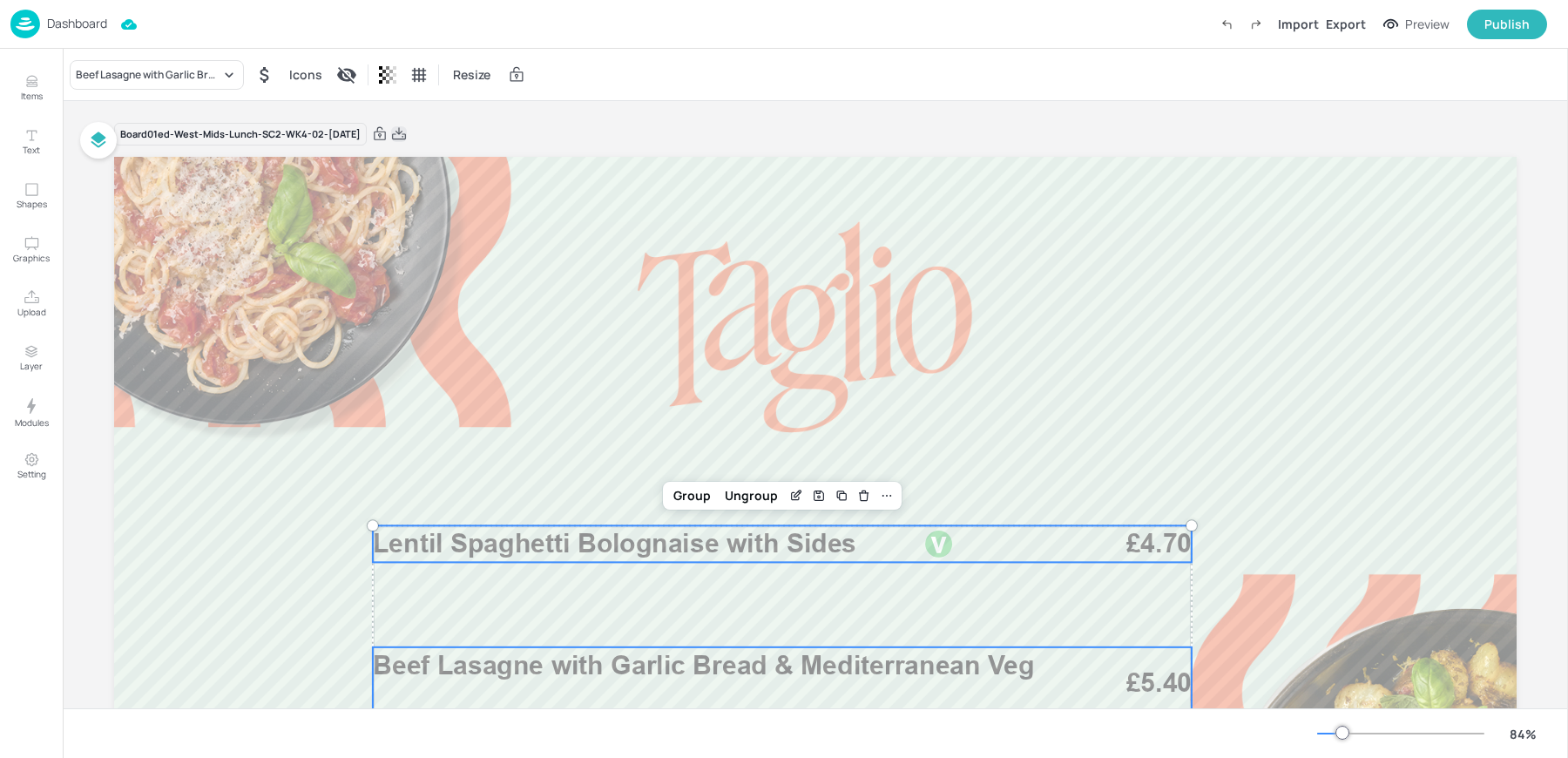
click at [406, 141] on icon at bounding box center [399, 134] width 16 height 17
